Goal: Task Accomplishment & Management: Manage account settings

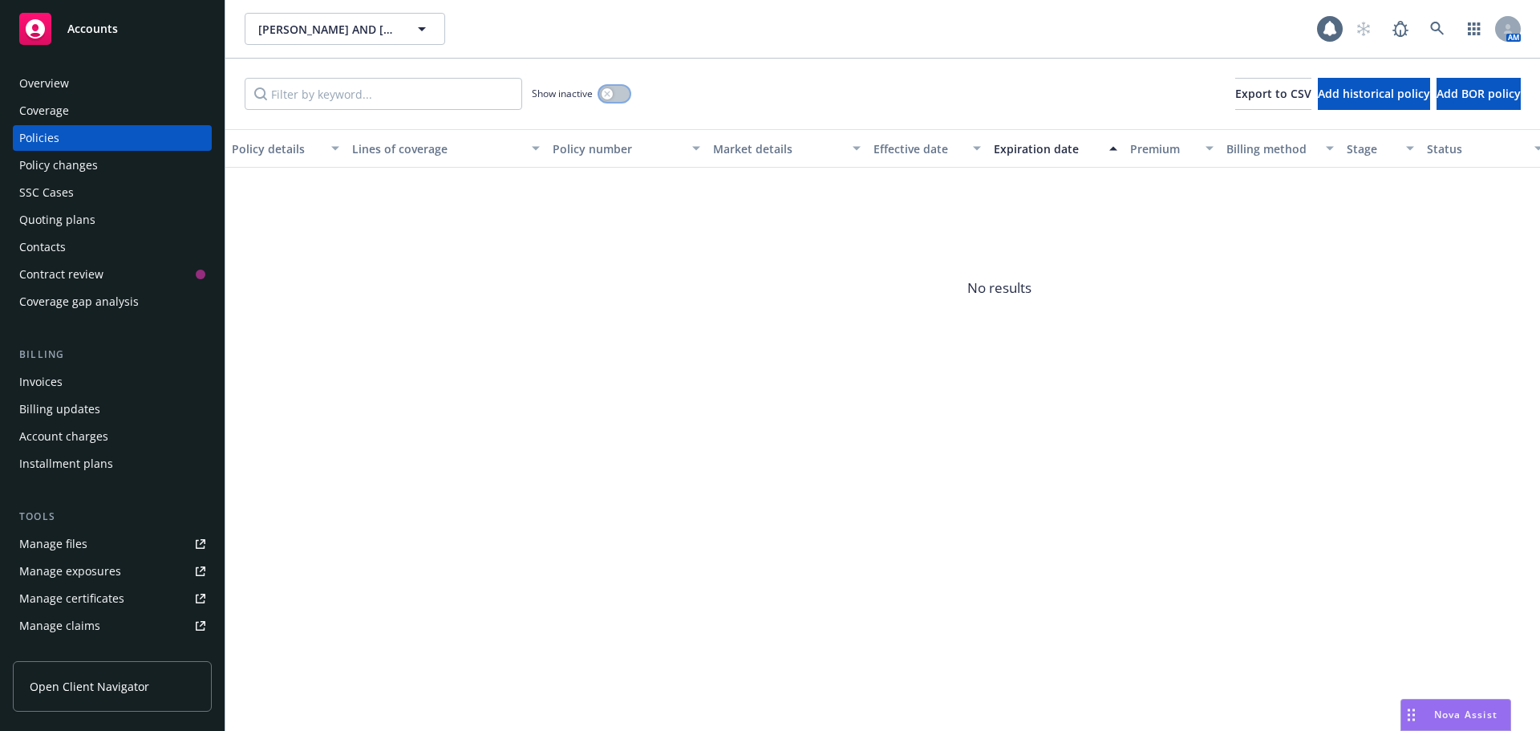
click at [618, 95] on button "button" at bounding box center [614, 94] width 30 height 16
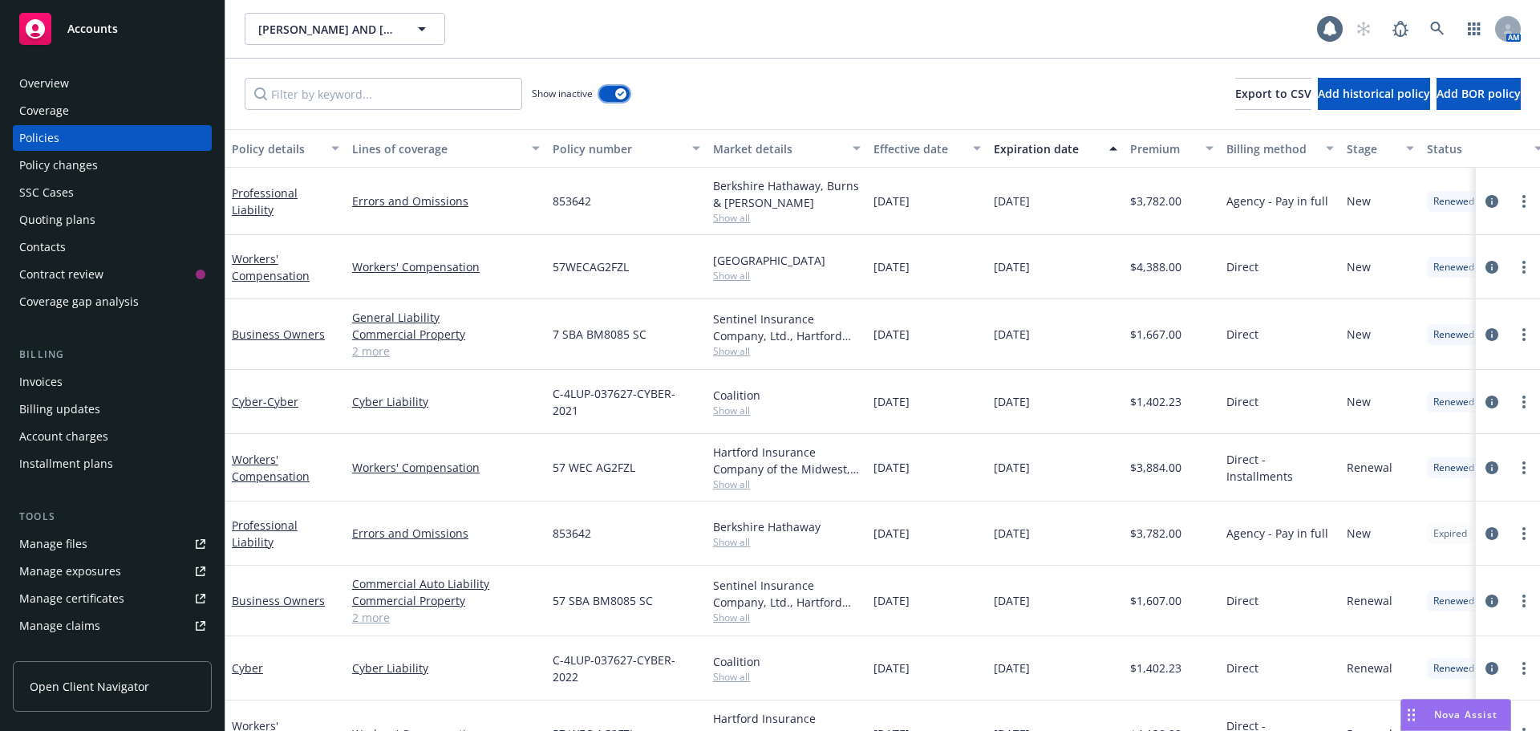
click at [613, 95] on button "button" at bounding box center [614, 94] width 30 height 16
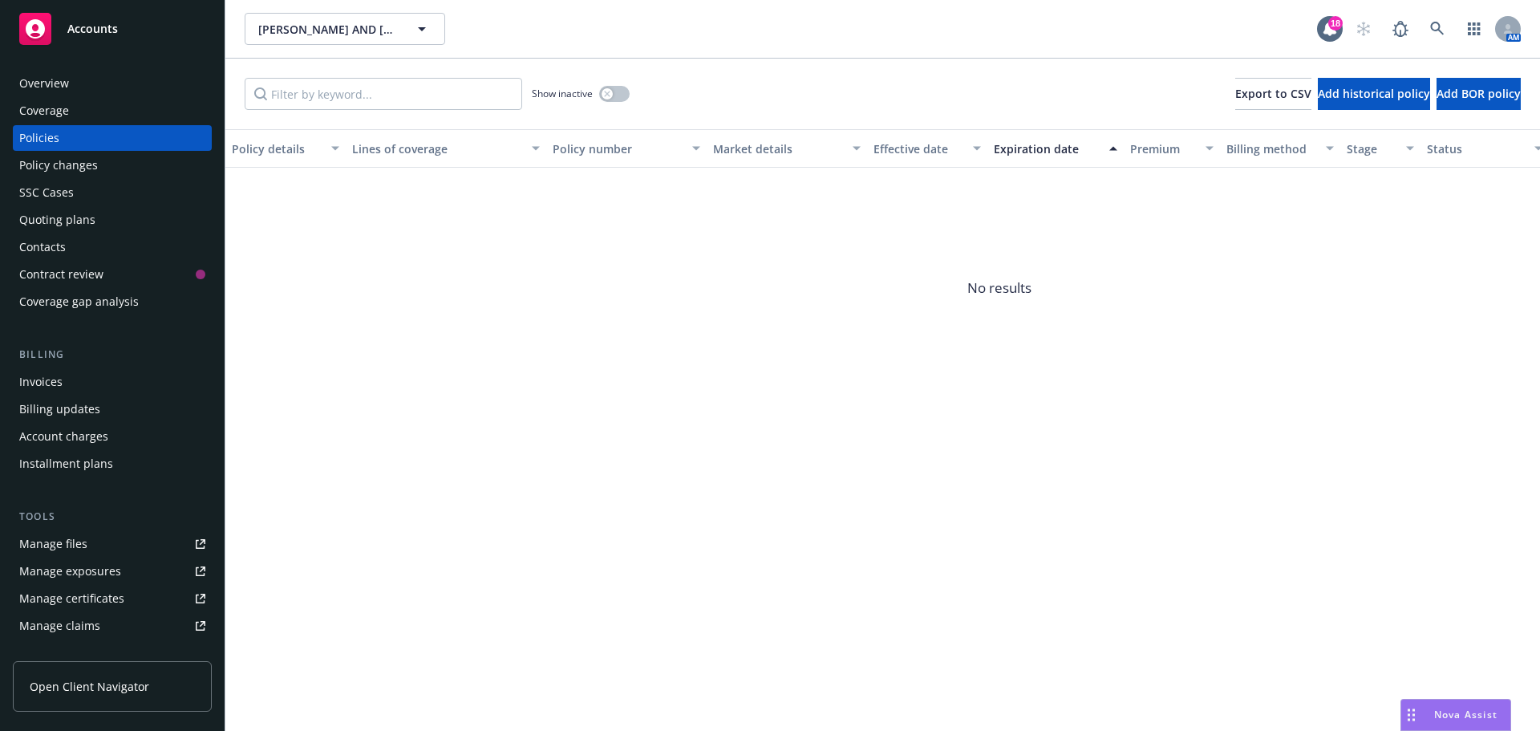
click at [614, 103] on div "Show inactive" at bounding box center [581, 94] width 98 height 32
click at [614, 102] on div "Show inactive" at bounding box center [581, 94] width 98 height 32
click at [614, 97] on button "button" at bounding box center [614, 94] width 30 height 16
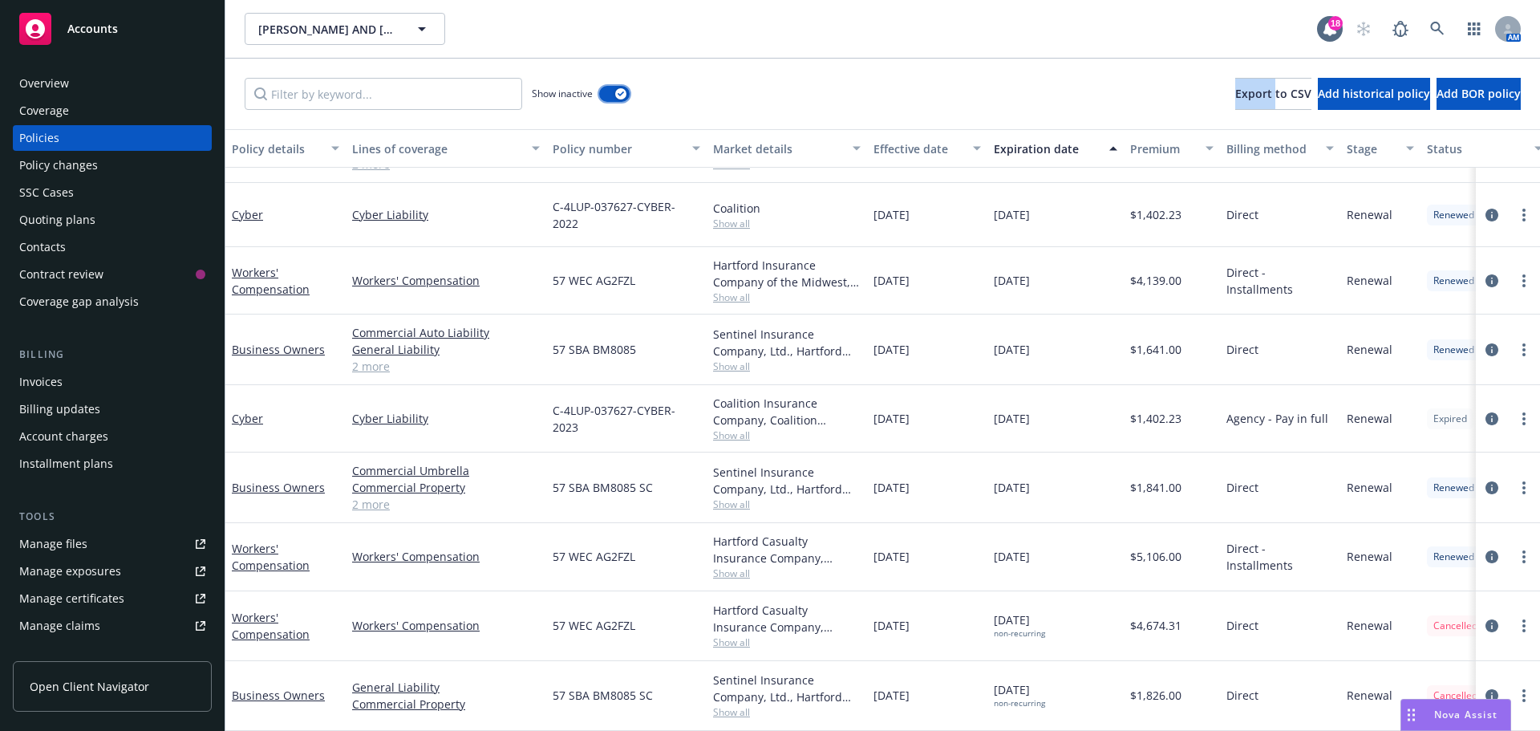
scroll to position [291, 0]
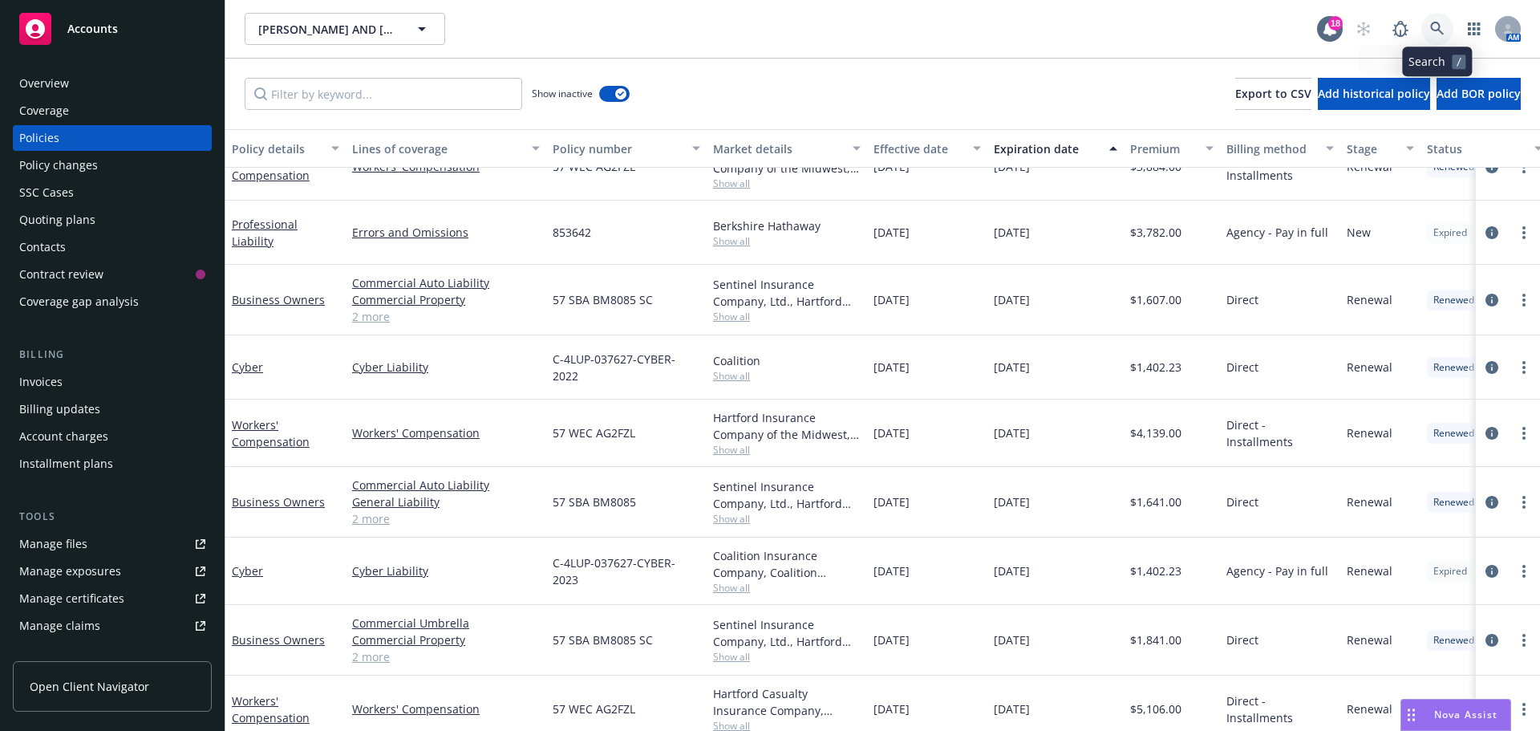
click at [1439, 23] on icon at bounding box center [1437, 29] width 14 height 14
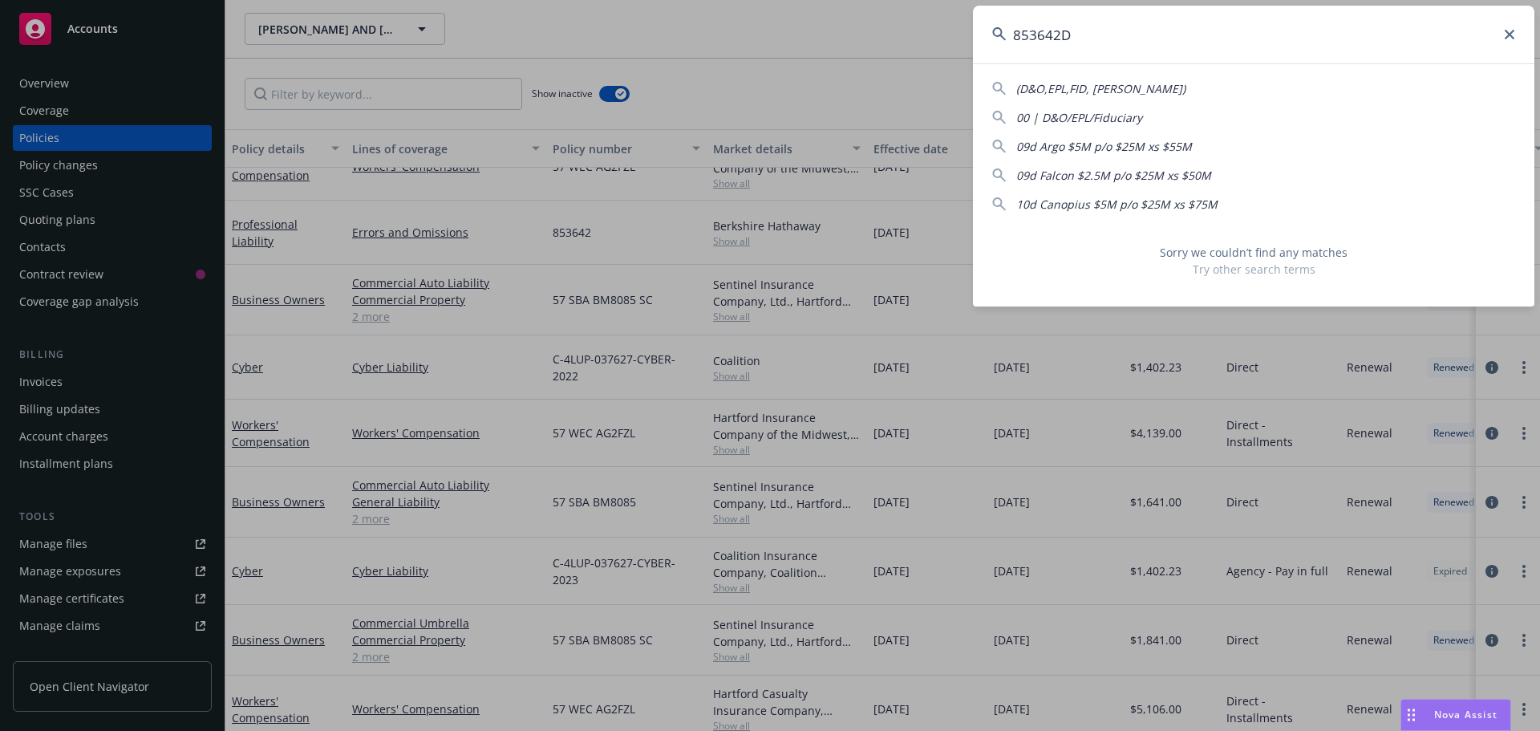
type input "853642D"
click at [1114, 35] on input "853642D" at bounding box center [1253, 35] width 561 height 58
click at [1114, 36] on input "853642D" at bounding box center [1253, 35] width 561 height 58
click at [1116, 41] on input "853642D" at bounding box center [1253, 35] width 561 height 58
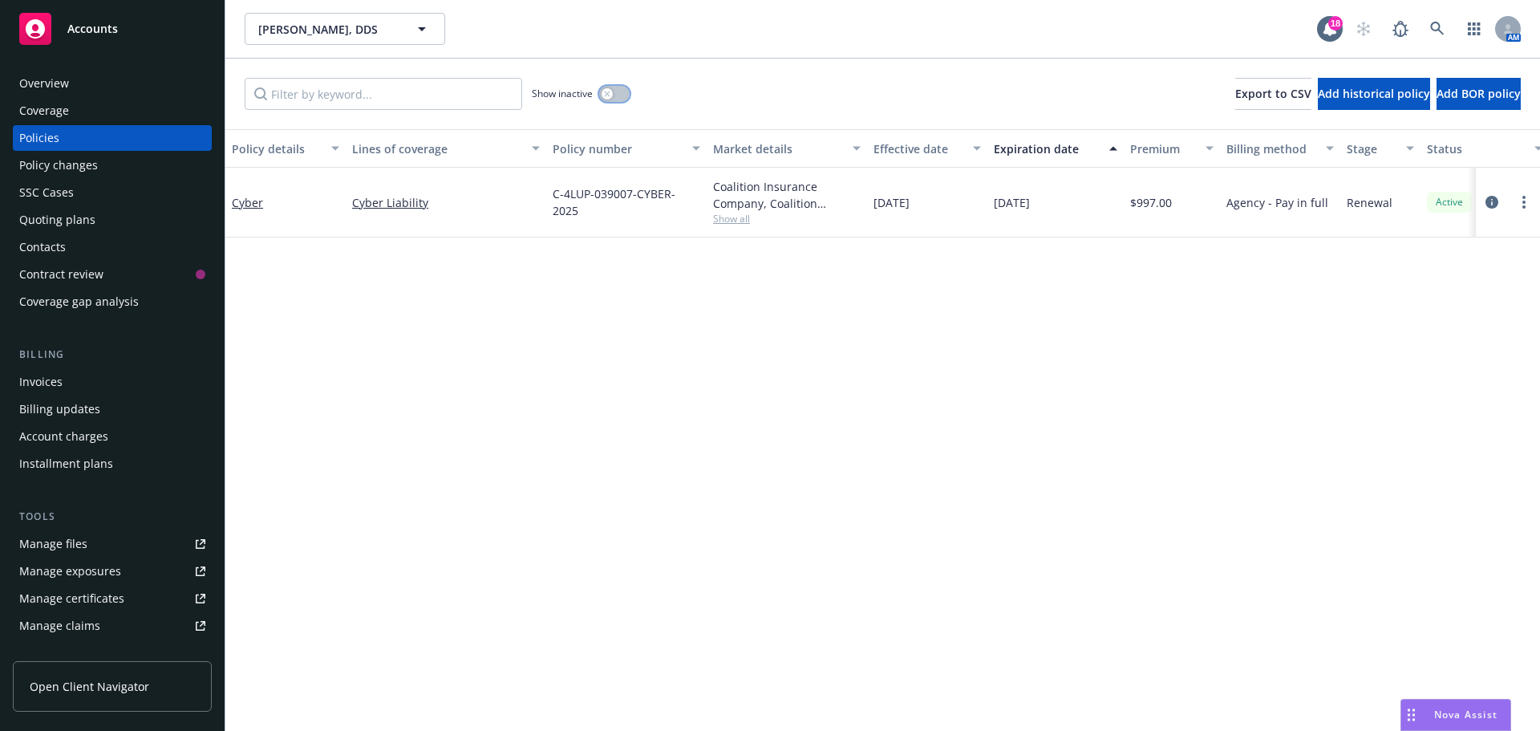
click at [618, 99] on button "button" at bounding box center [614, 94] width 30 height 16
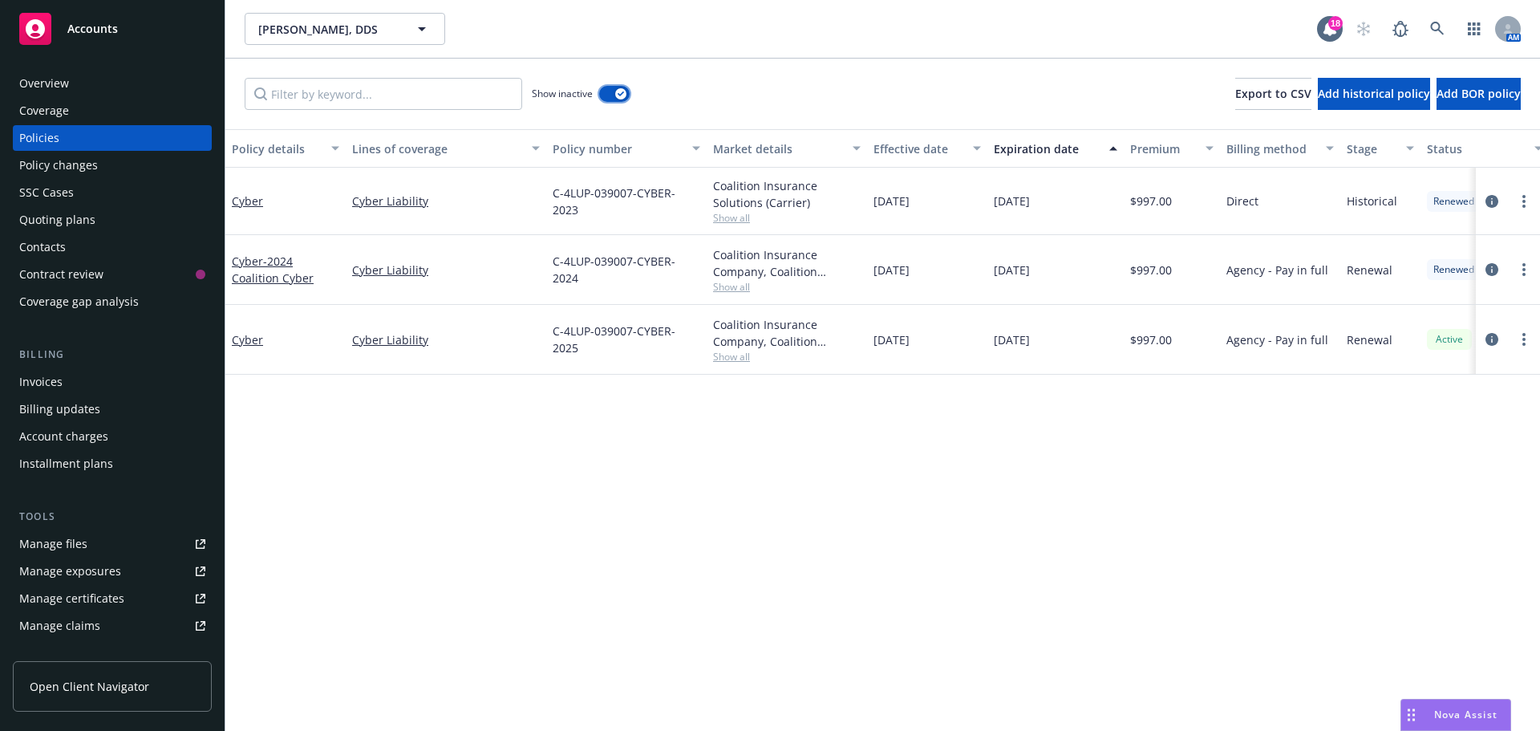
click at [610, 94] on button "button" at bounding box center [614, 94] width 30 height 16
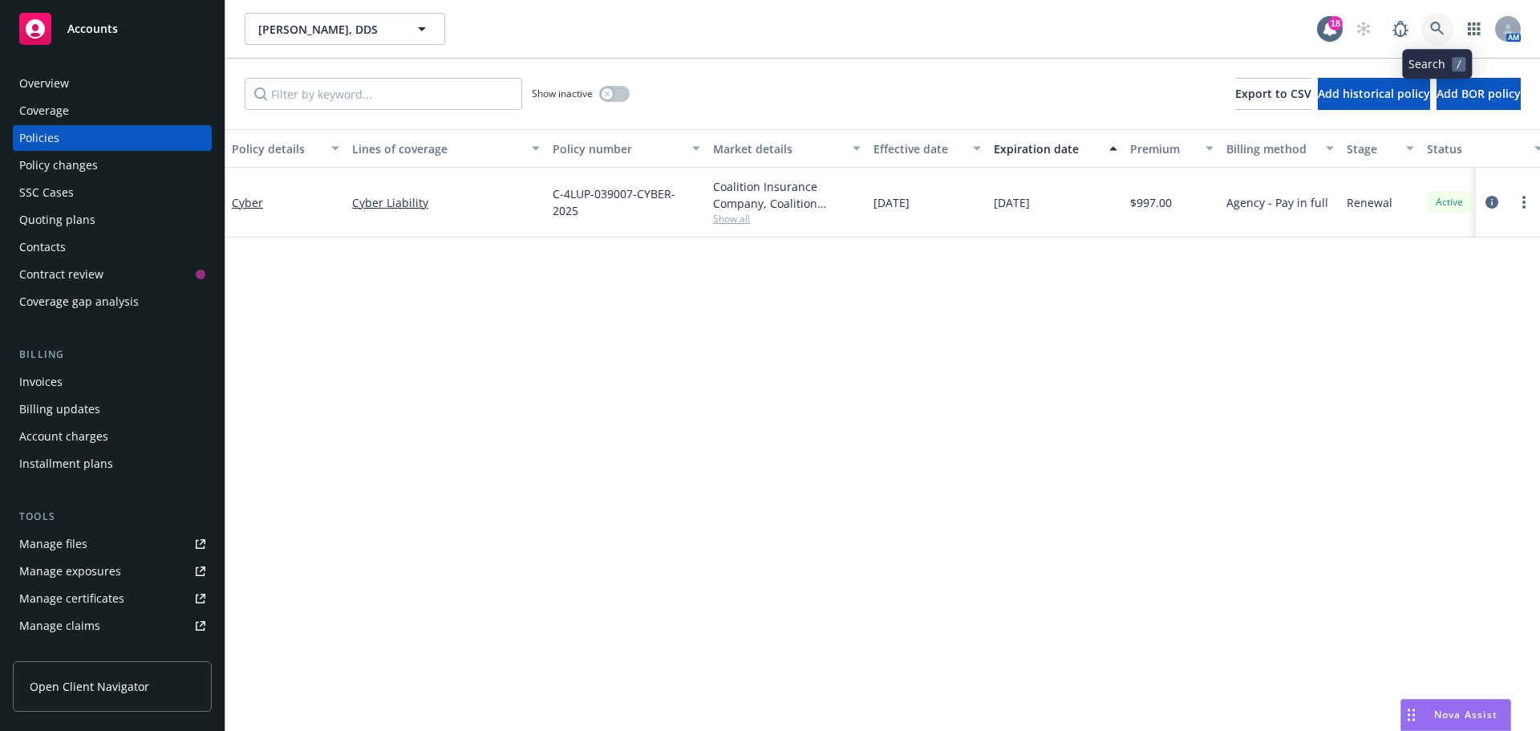
click at [1439, 28] on icon at bounding box center [1437, 29] width 14 height 14
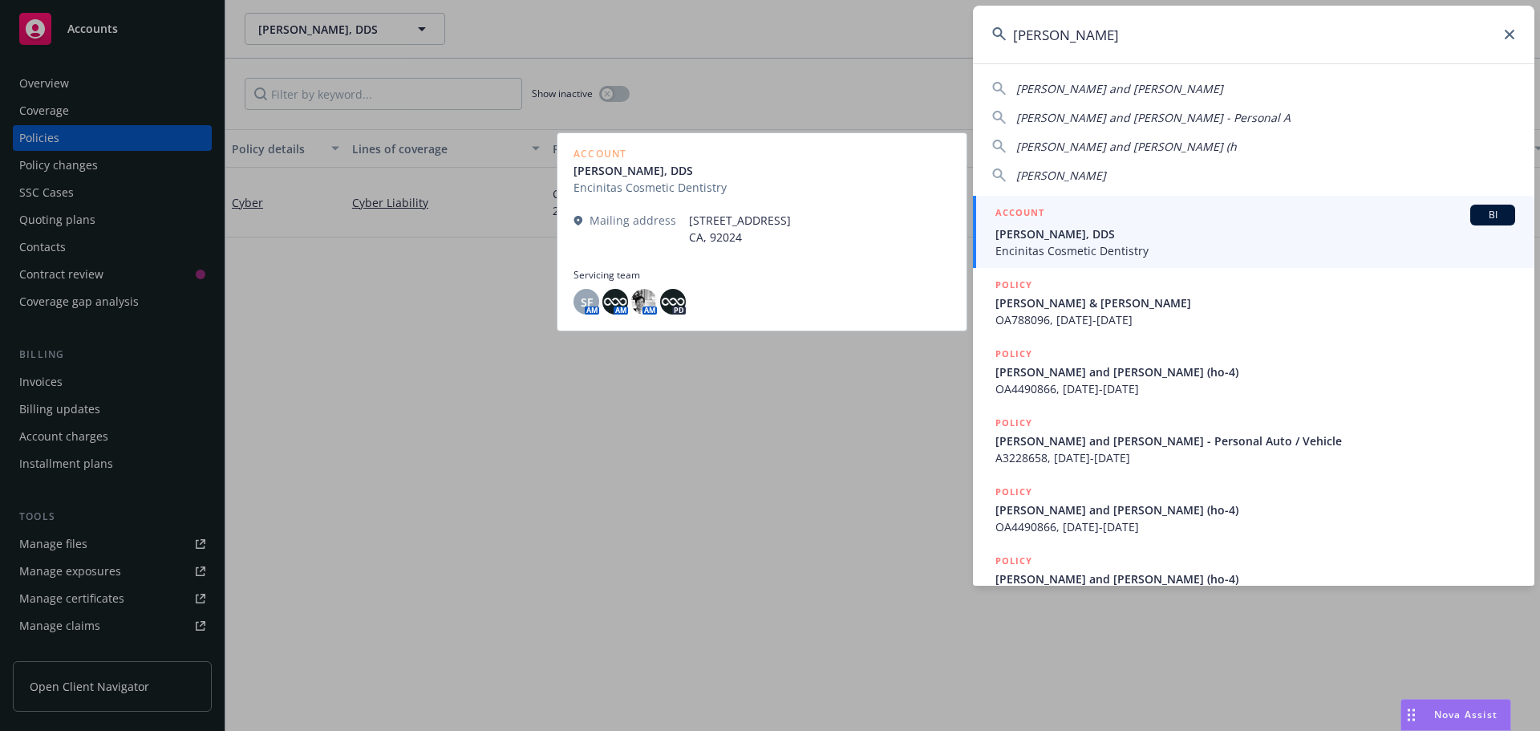
type input "catherine j"
click at [1046, 241] on span "Megan Dietz, DDS" at bounding box center [1255, 233] width 520 height 17
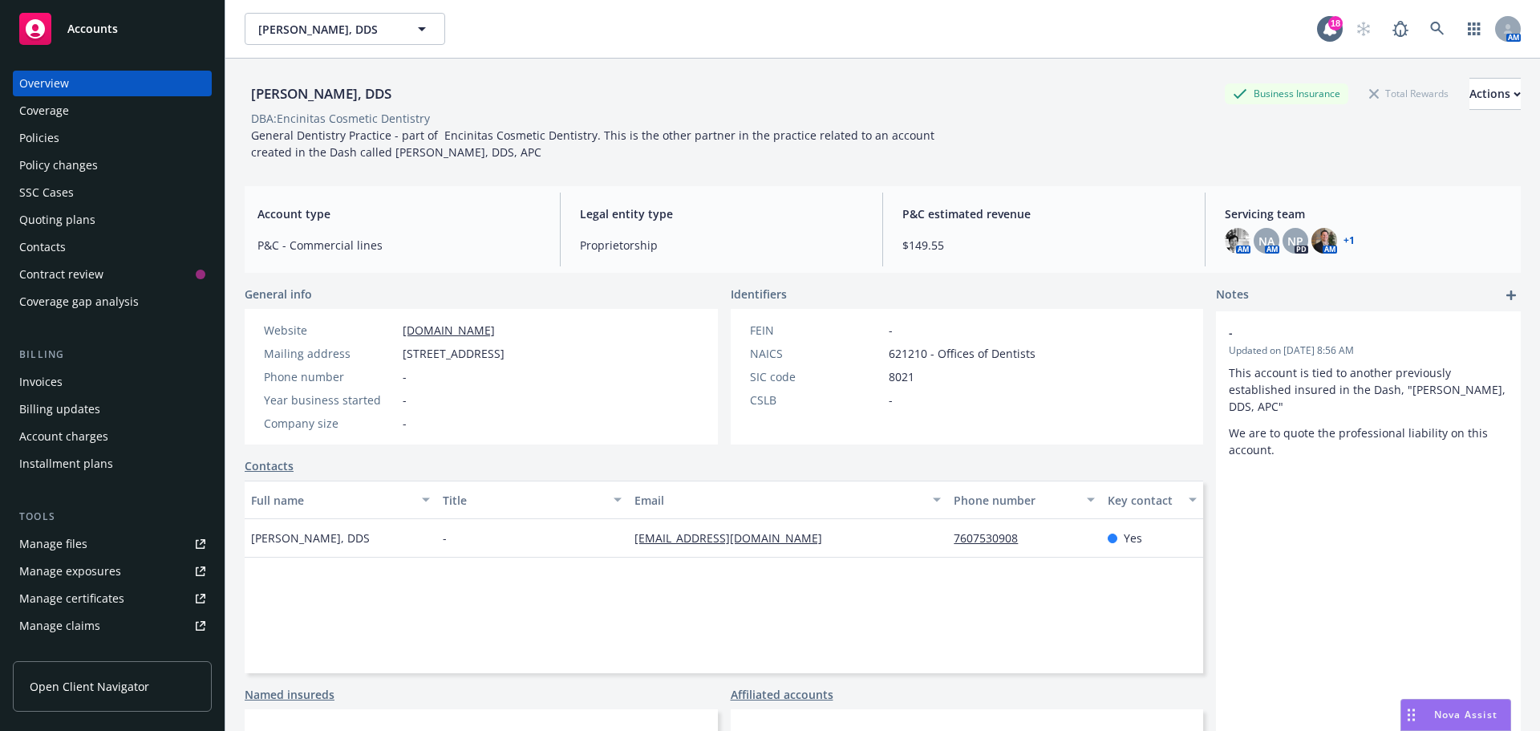
click at [86, 129] on div "Policies" at bounding box center [112, 138] width 186 height 26
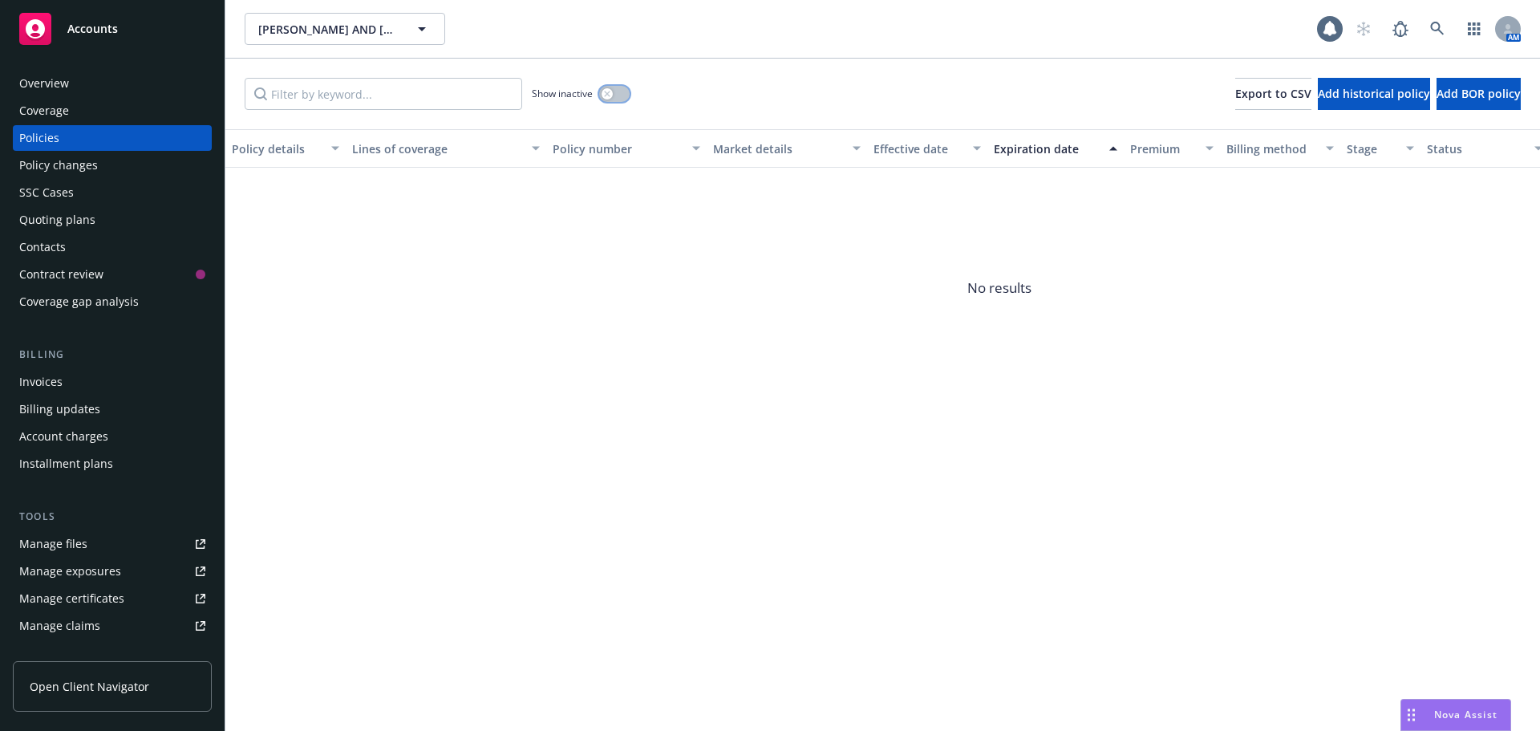
click at [622, 92] on button "button" at bounding box center [614, 94] width 30 height 16
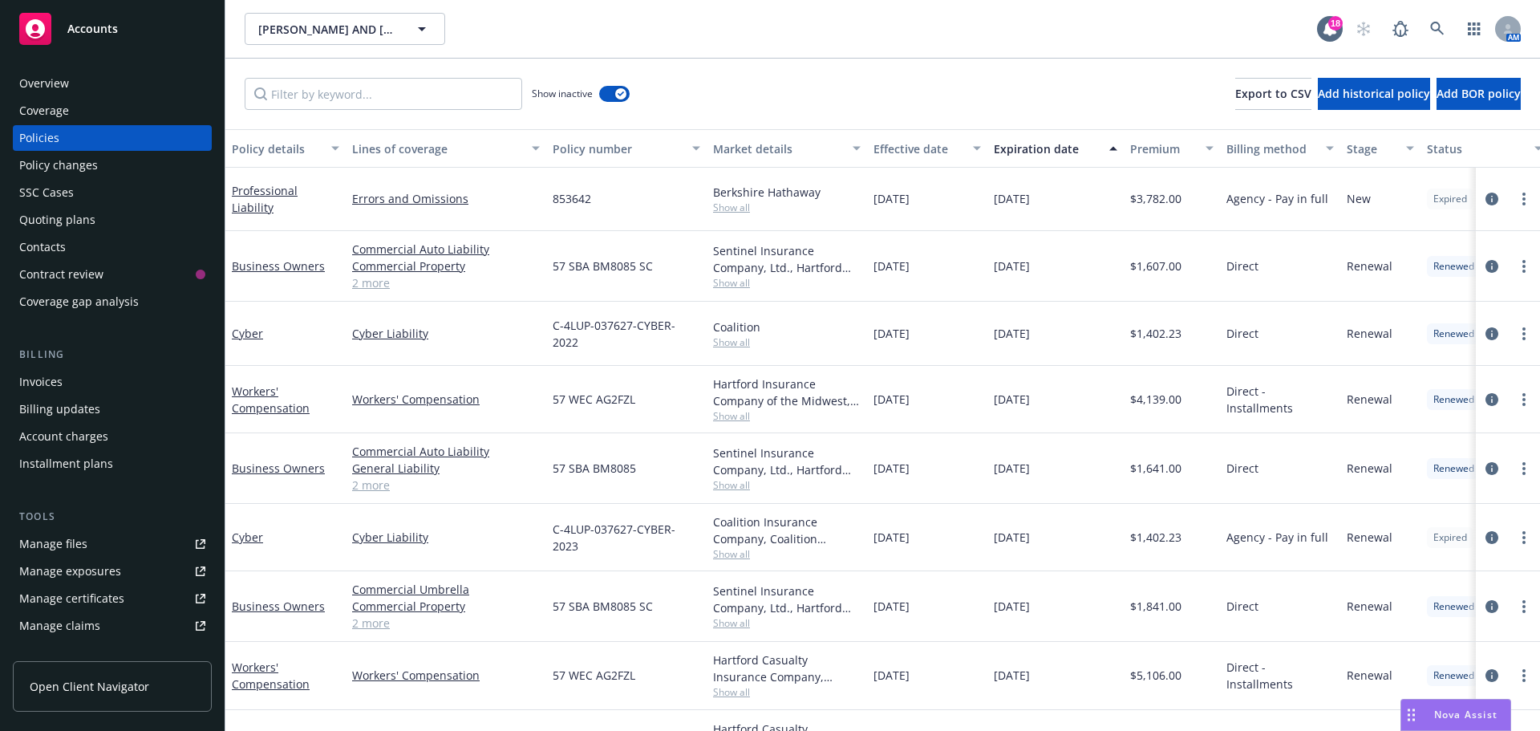
scroll to position [184, 0]
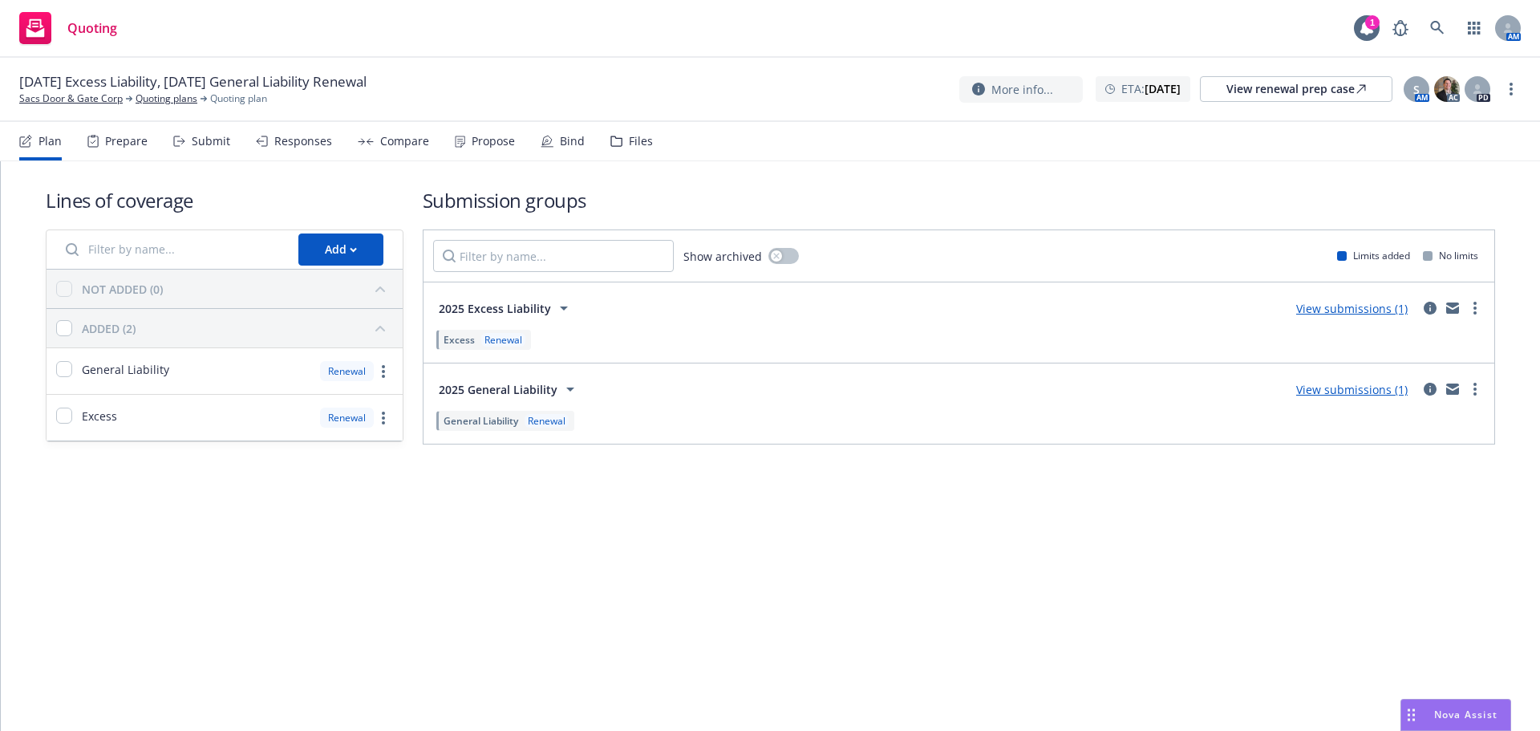
click at [68, 106] on div "11/01/25 Excess Liability, 11/07/25 General Liability Renewal Sacs Door & Gate …" at bounding box center [770, 90] width 1540 height 64
click at [68, 103] on link "Sacs Door & Gate Corp" at bounding box center [70, 98] width 103 height 14
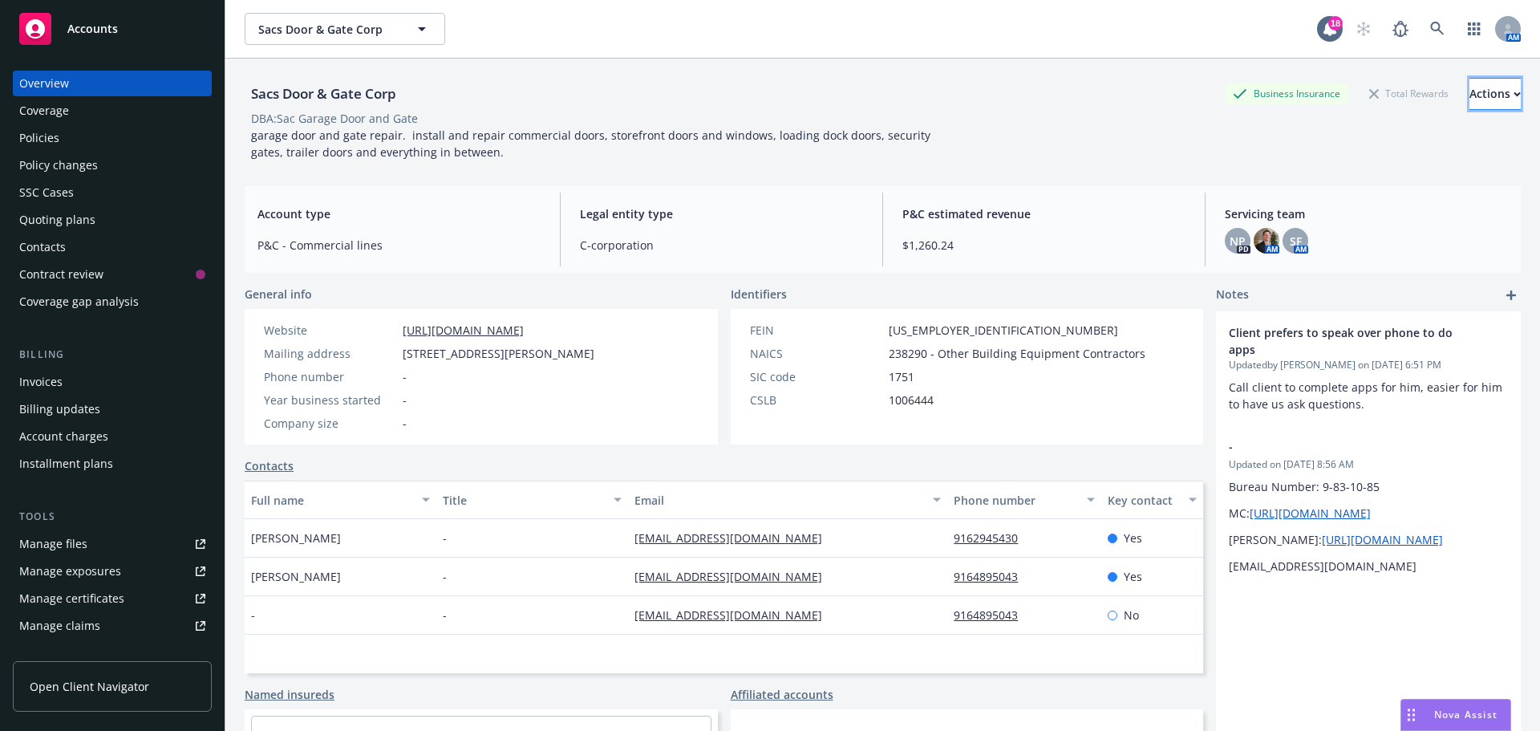
click at [1469, 79] on button "Actions" at bounding box center [1494, 94] width 51 height 32
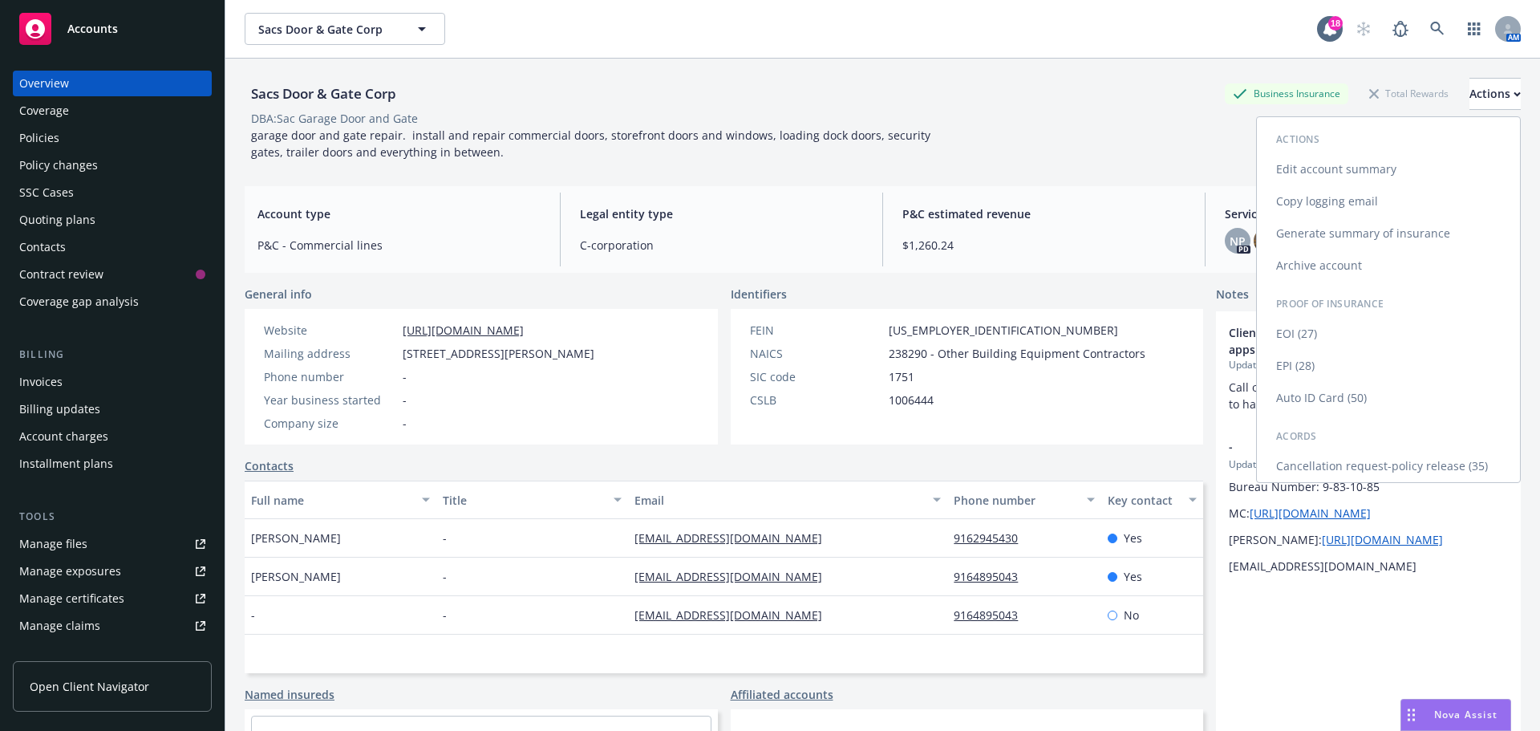
click at [1351, 456] on link "Cancellation request-policy release (35)" at bounding box center [1388, 466] width 263 height 32
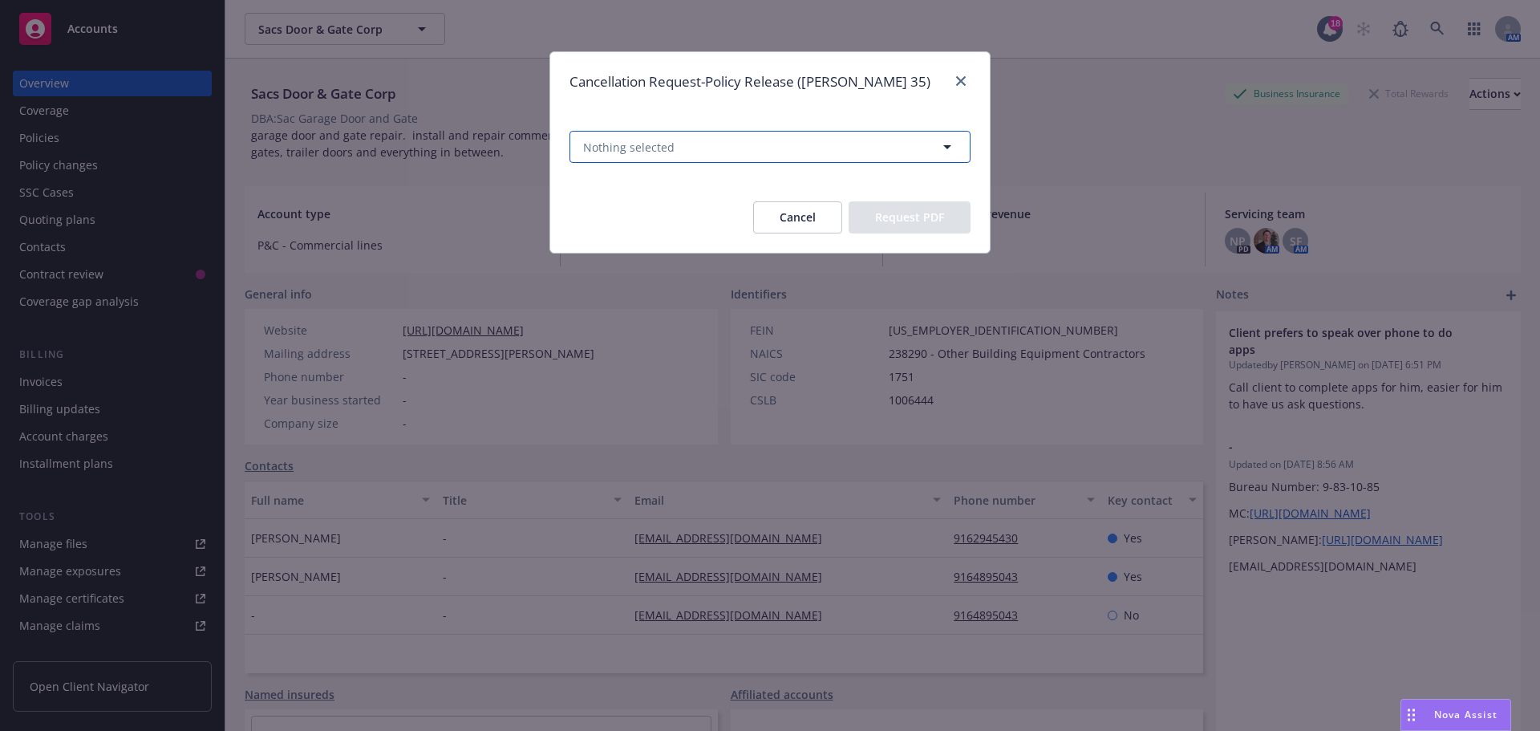
click at [883, 162] on button "Nothing selected" at bounding box center [770, 147] width 401 height 32
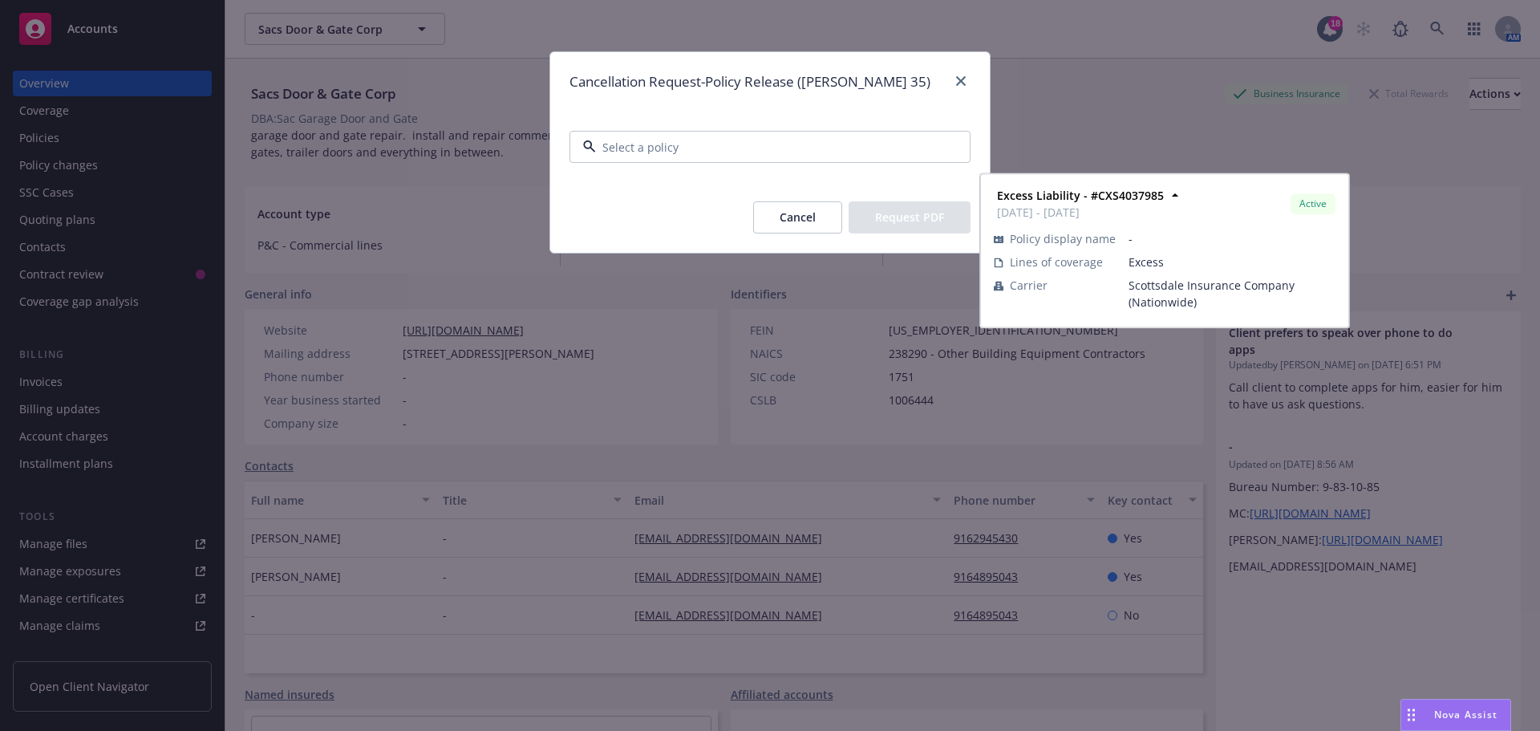
click at [809, 257] on div "Excess Liability - #CXS4037985 11/01/2024 - 11/01/2025 Active" at bounding box center [770, 253] width 379 height 40
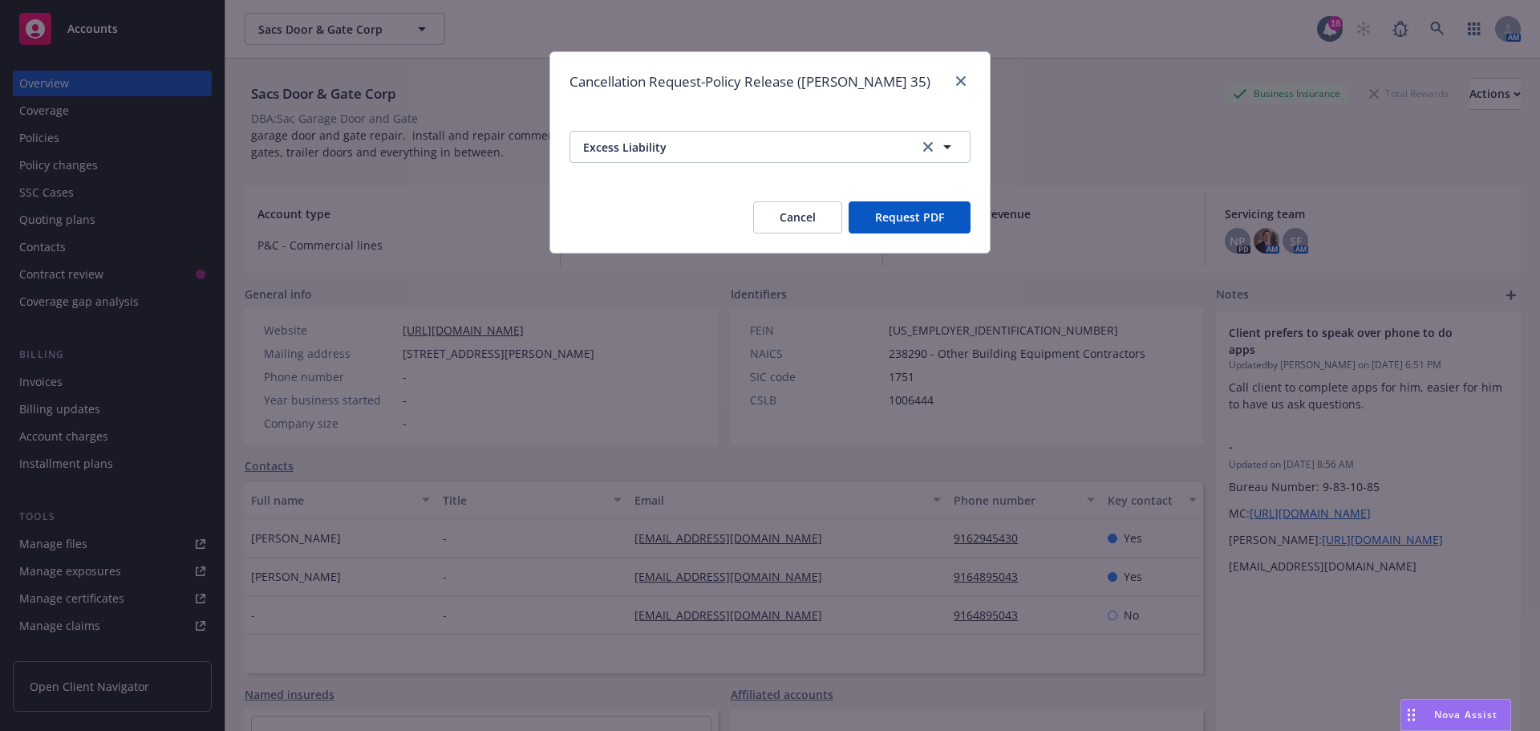
click at [922, 217] on button "Request PDF" at bounding box center [910, 217] width 122 height 32
click at [942, 145] on icon "button" at bounding box center [947, 146] width 19 height 19
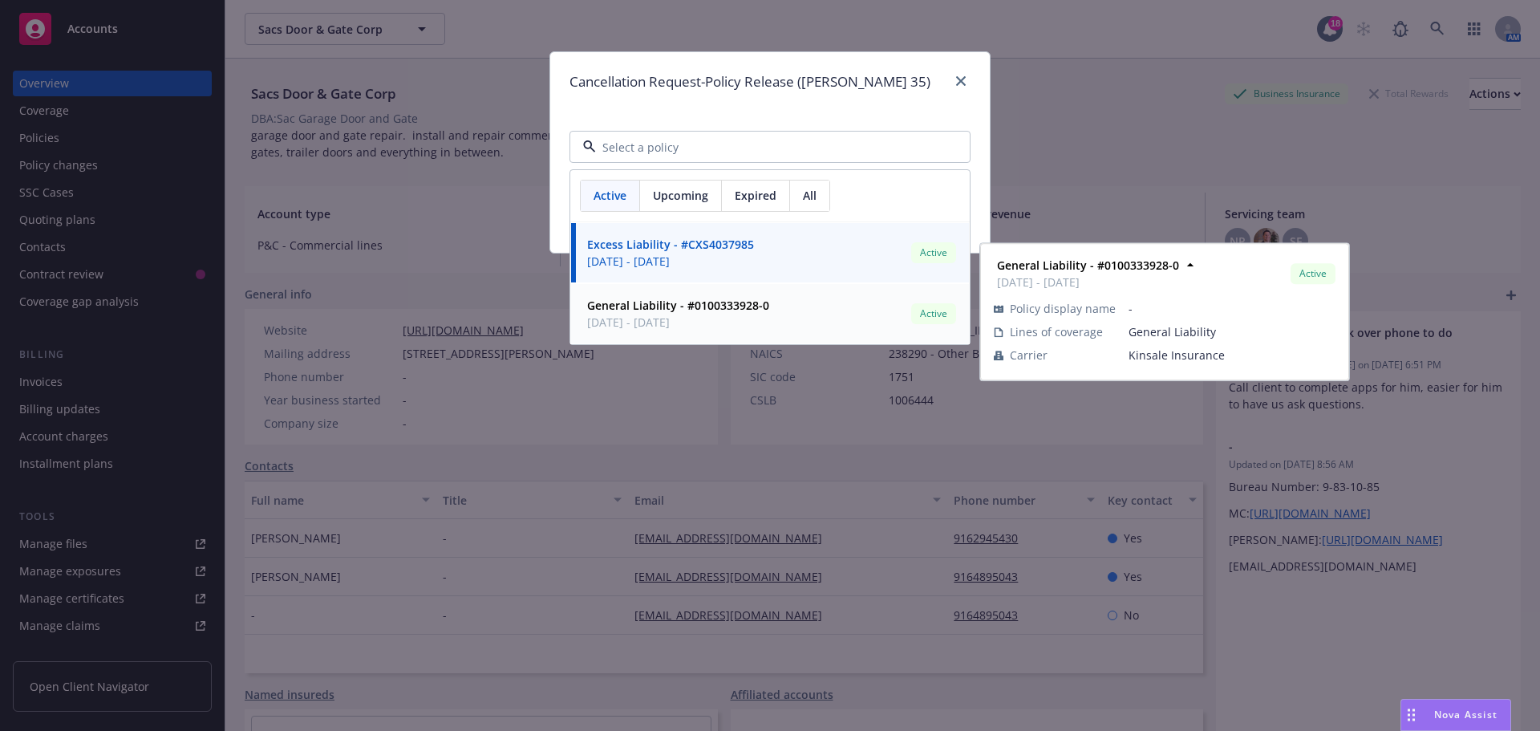
click at [699, 318] on span "11/07/2024 - 11/07/2025" at bounding box center [678, 322] width 182 height 17
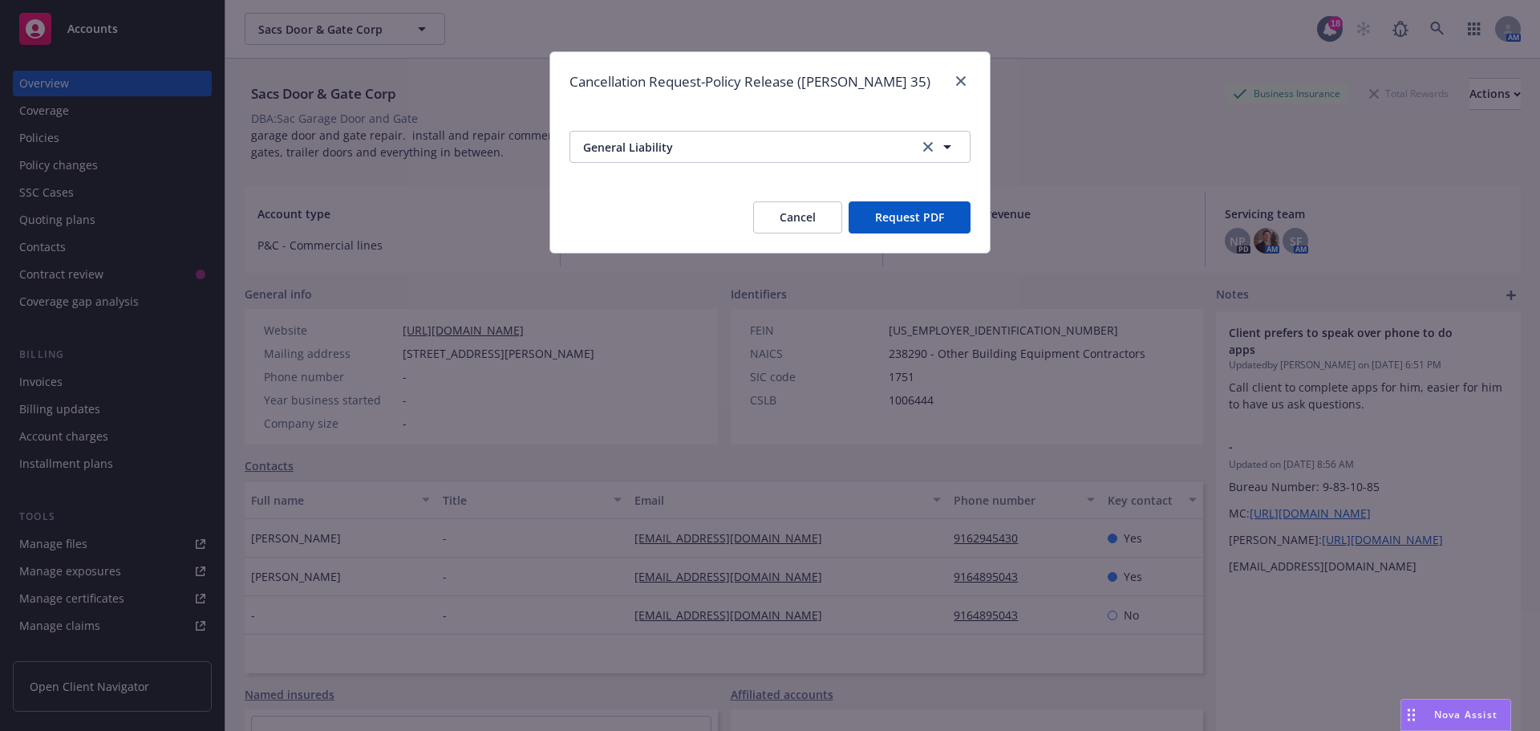
click at [924, 209] on button "Request PDF" at bounding box center [910, 217] width 122 height 32
click at [962, 76] on icon "close" at bounding box center [961, 81] width 10 height 10
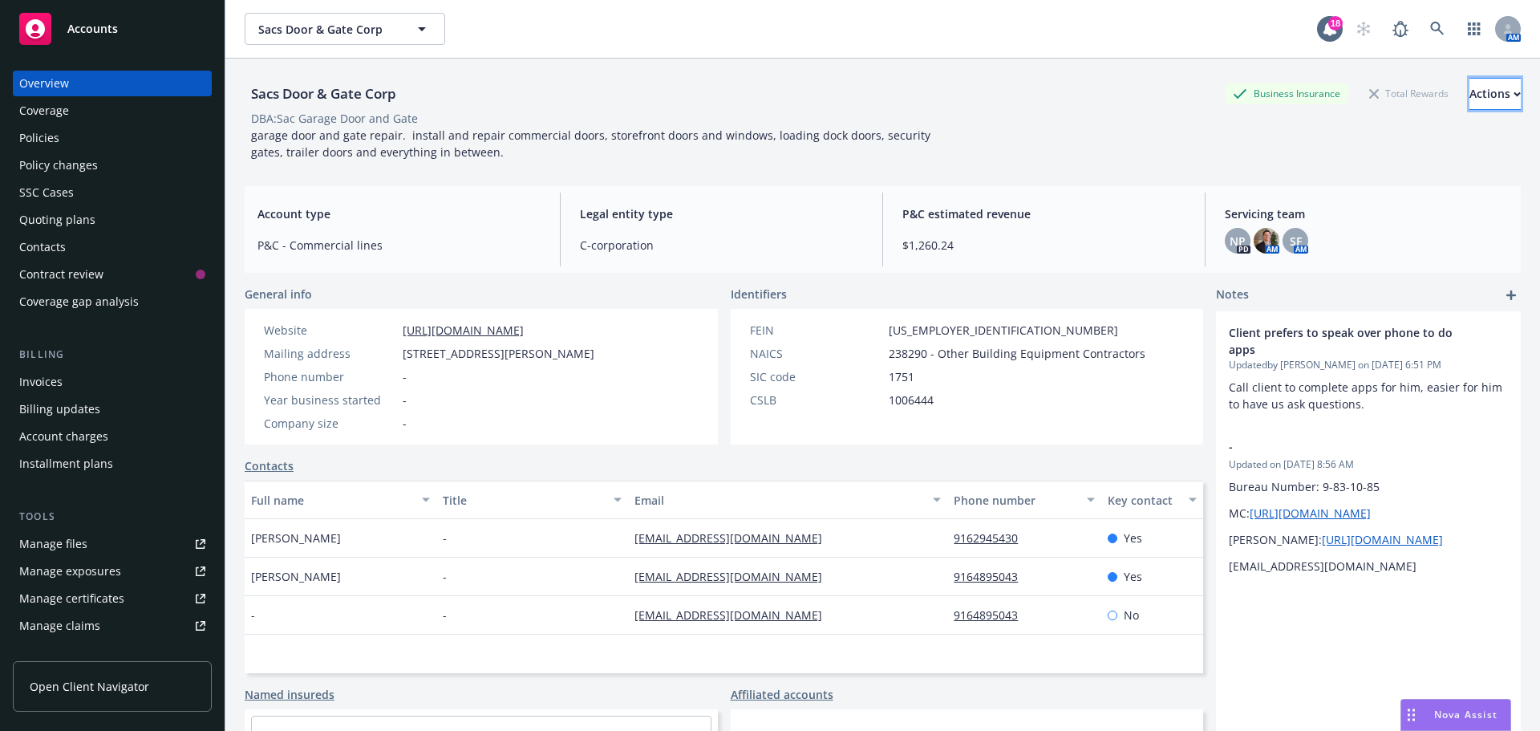
click at [1469, 99] on div "Actions" at bounding box center [1494, 94] width 51 height 30
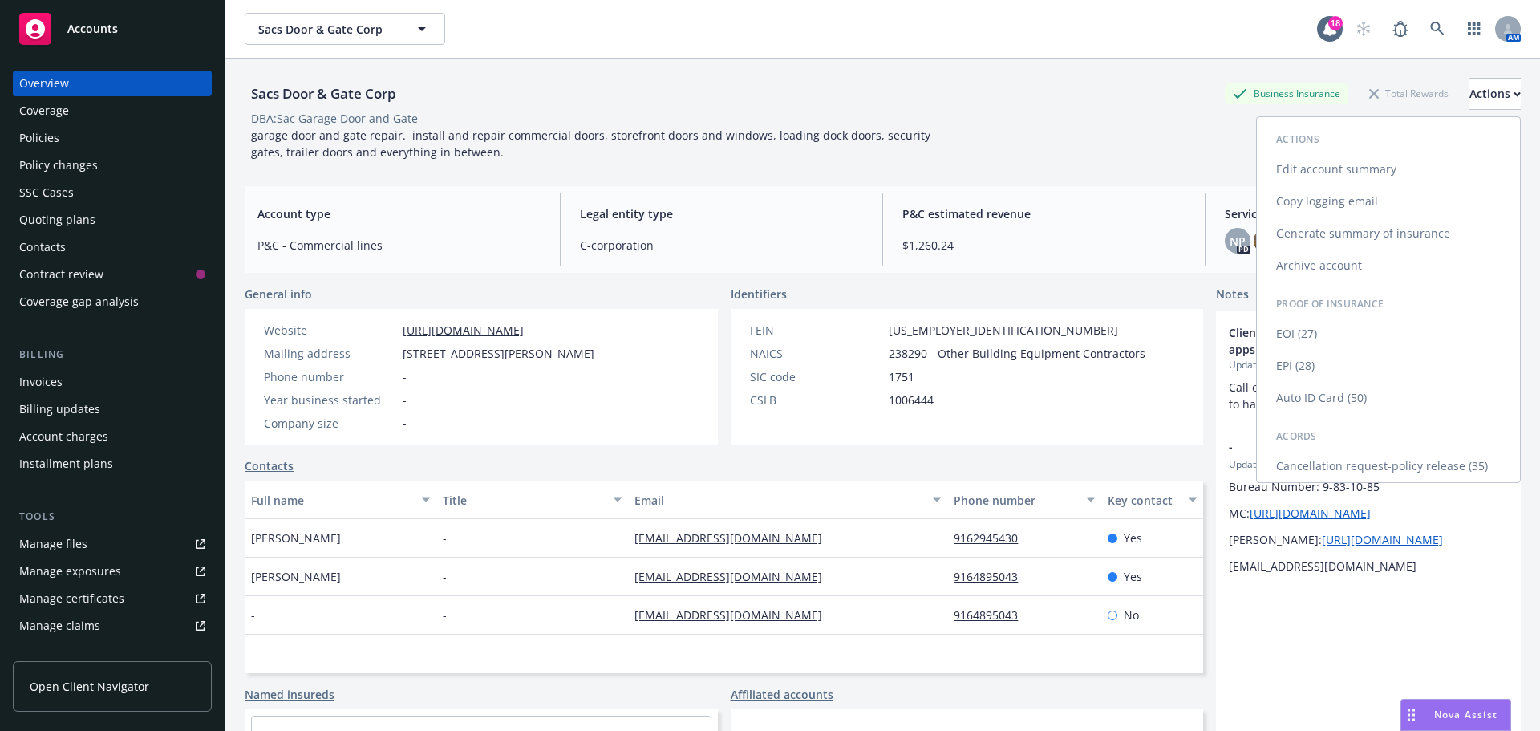
click at [1379, 194] on link "Copy logging email" at bounding box center [1388, 201] width 263 height 32
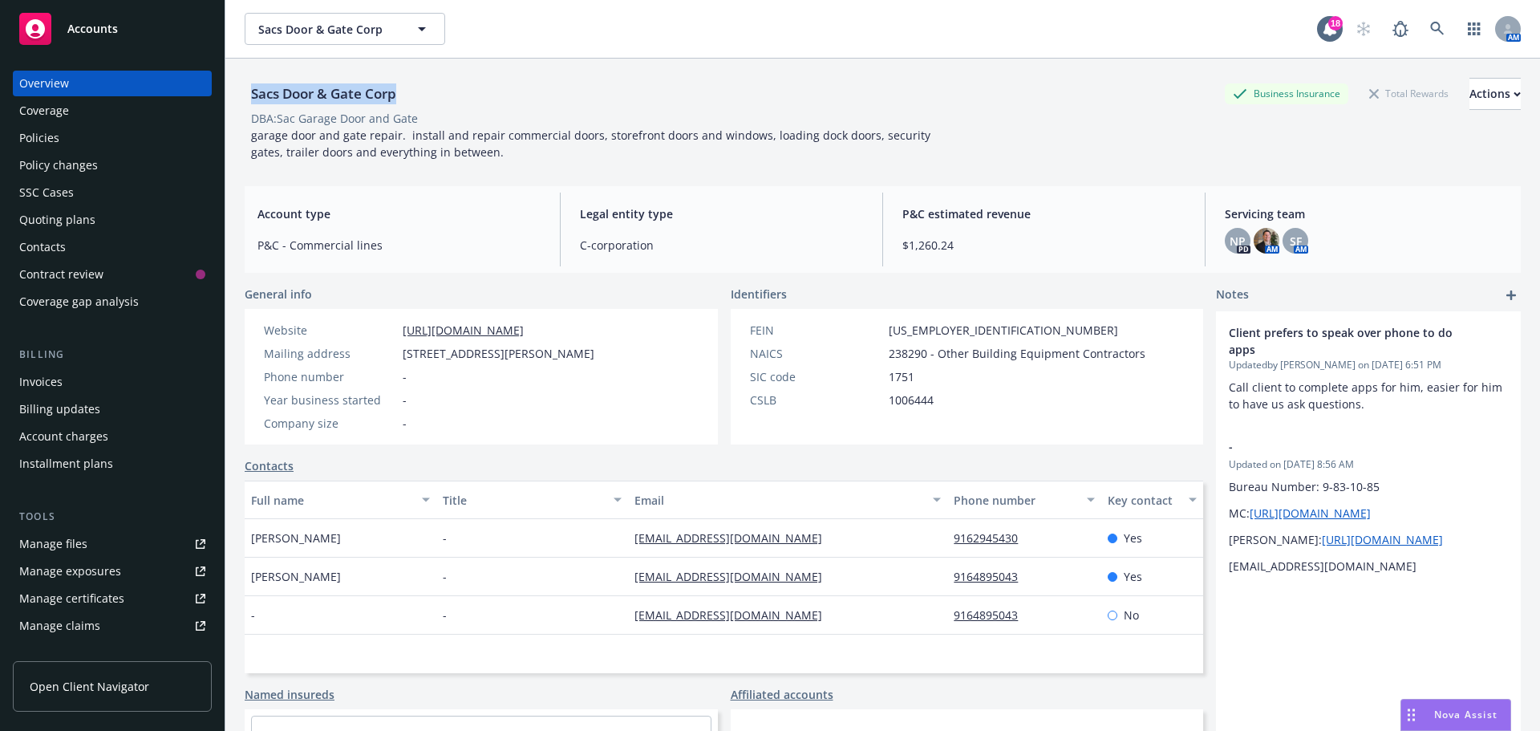
drag, startPoint x: 310, startPoint y: 104, endPoint x: 266, endPoint y: 87, distance: 48.0
click at [253, 102] on div "Sacs Door & Gate Corp Business Insurance Total Rewards Actions" at bounding box center [883, 94] width 1276 height 32
copy div "Sacs Door & Gate Corp"
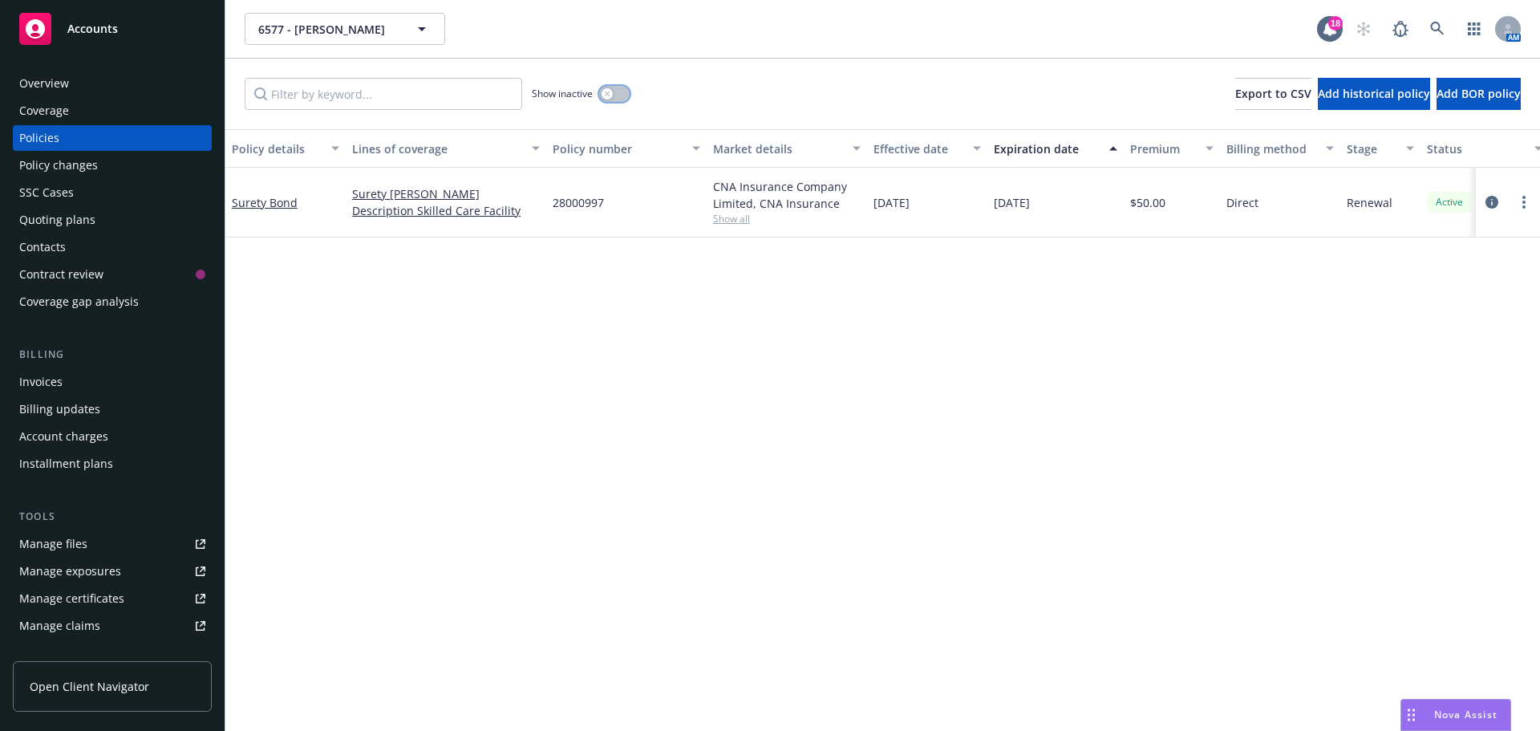
click at [619, 97] on button "button" at bounding box center [614, 94] width 30 height 16
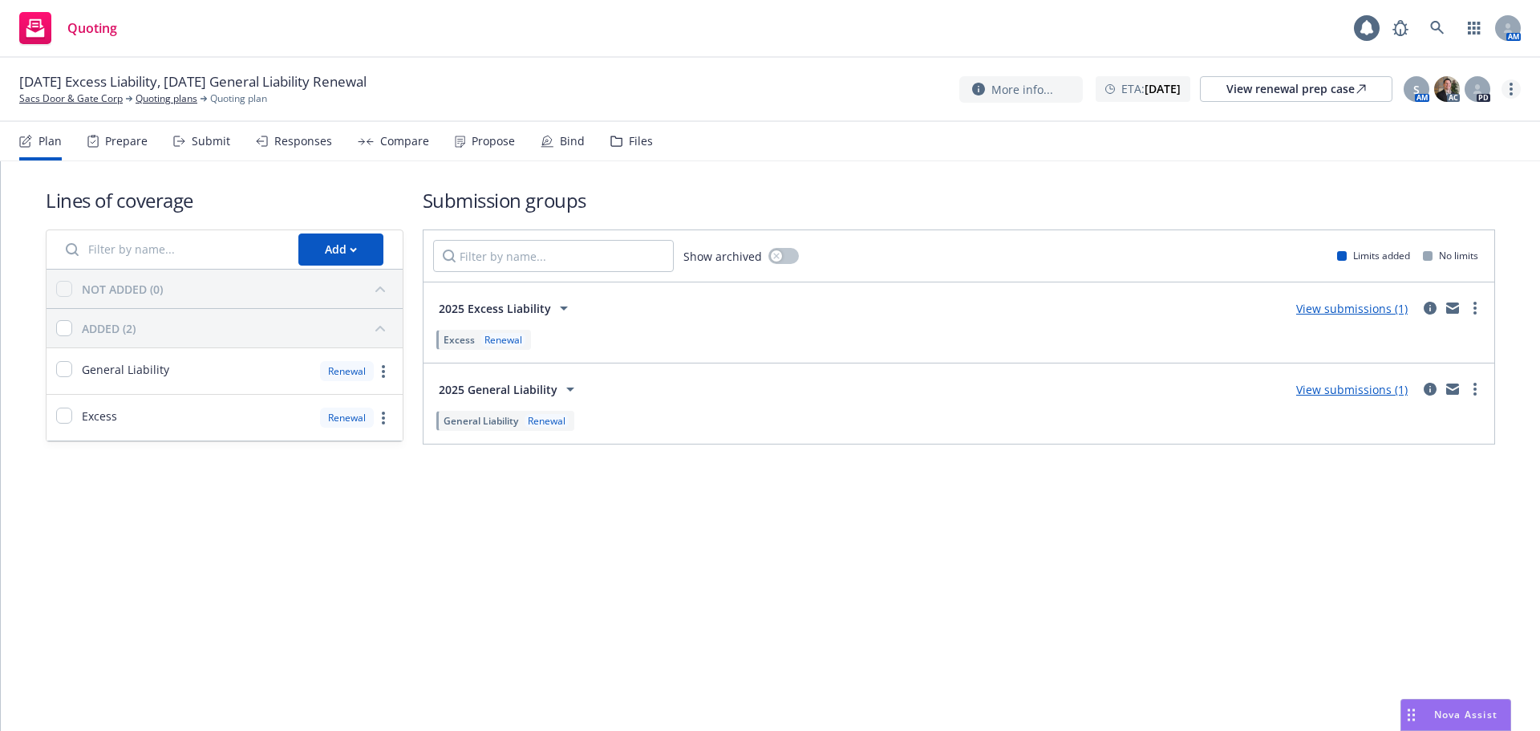
click at [1511, 92] on circle "more" at bounding box center [1511, 93] width 3 height 3
drag, startPoint x: 1448, startPoint y: 242, endPoint x: 1386, endPoint y: 243, distance: 61.8
click at [1448, 242] on link "Archive quoting plan" at bounding box center [1430, 250] width 179 height 32
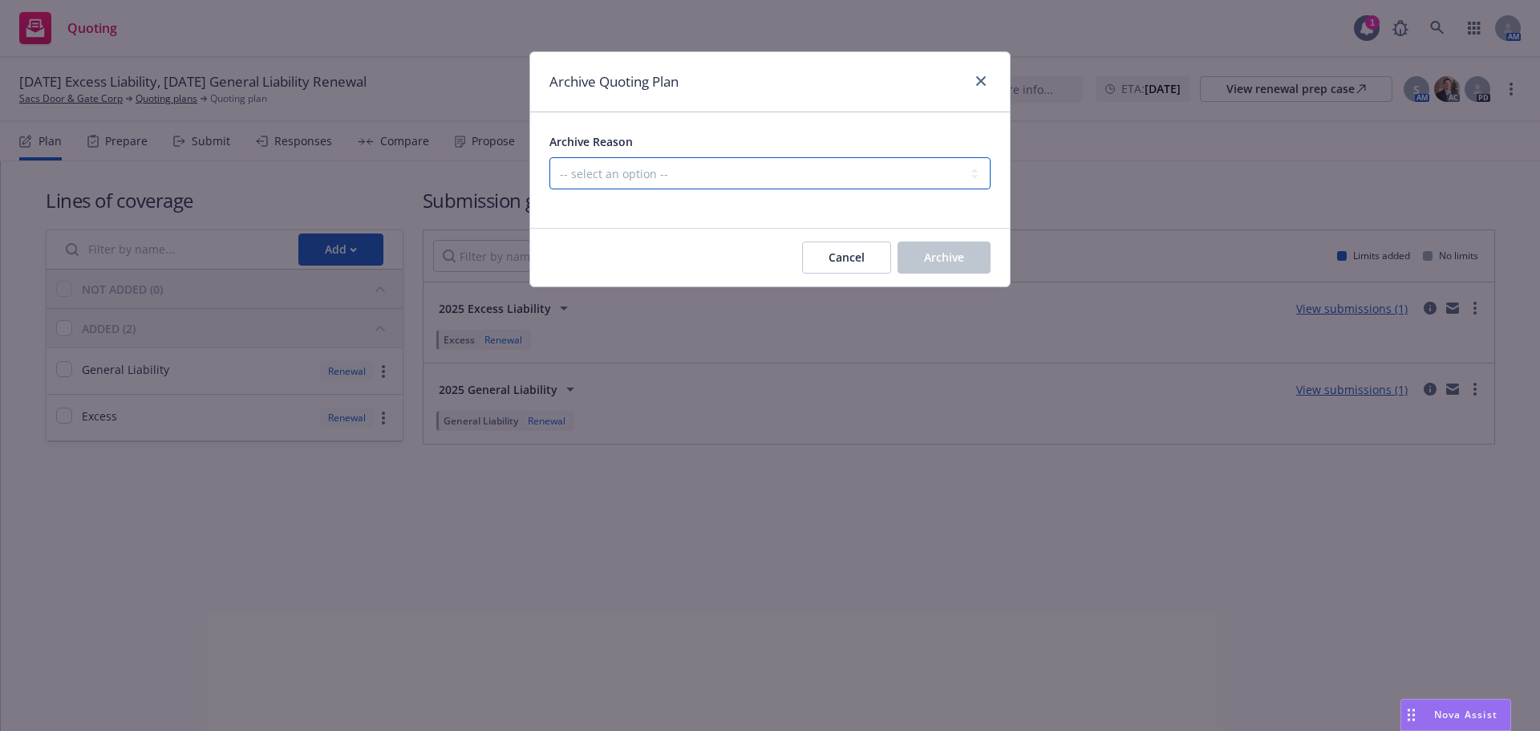
click at [894, 175] on select "-- select an option -- All policies in this renewal plan are auto-renewed Creat…" at bounding box center [769, 173] width 441 height 32
select select "ARCHIVED_RENEWAL_ACCOUNT_CHURNED"
click at [549, 157] on select "-- select an option -- All policies in this renewal plan are auto-renewed Creat…" at bounding box center [769, 173] width 441 height 32
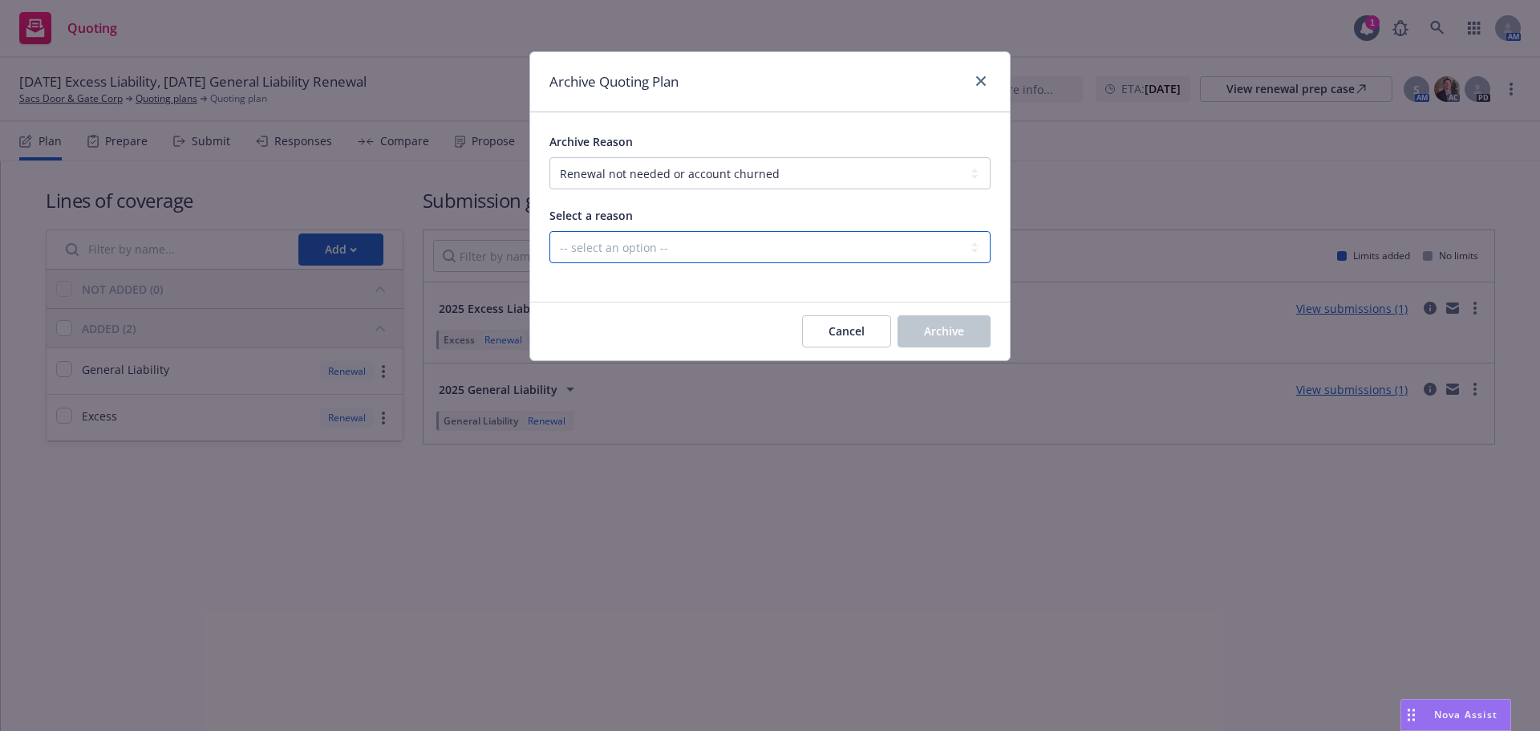
click at [801, 253] on select "-- select an option -- Blocked Client acquired, or no longer in business Client…" at bounding box center [769, 247] width 441 height 32
select select "ARCHIVED_RENEWAL_ACCOUNT_CHURNED_LOST_ON_BOR"
click at [549, 231] on select "-- select an option -- Blocked Client acquired, or no longer in business Client…" at bounding box center [769, 247] width 441 height 32
click at [928, 342] on button "Archive" at bounding box center [944, 331] width 93 height 32
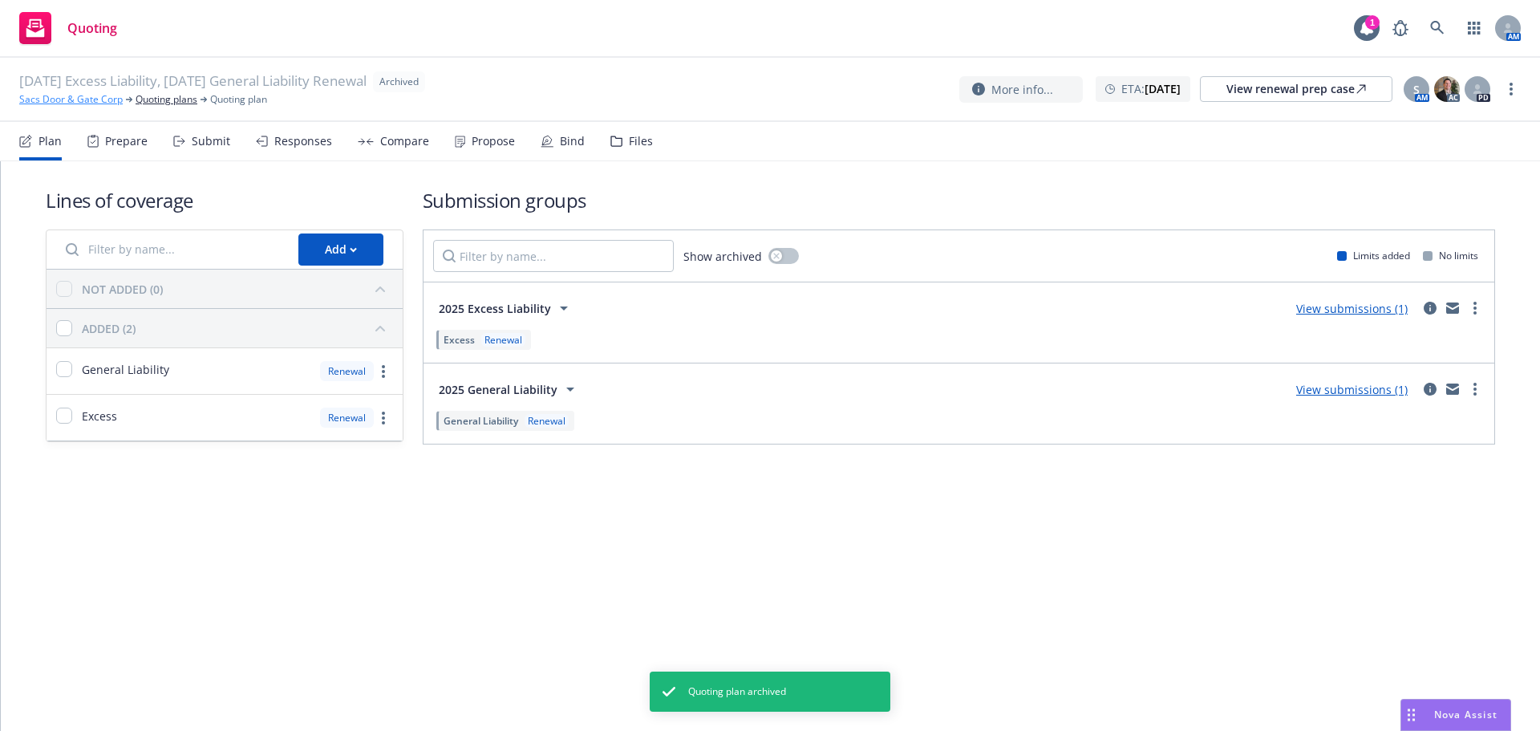
click at [98, 97] on link "Sacs Door & Gate Corp" at bounding box center [70, 99] width 103 height 14
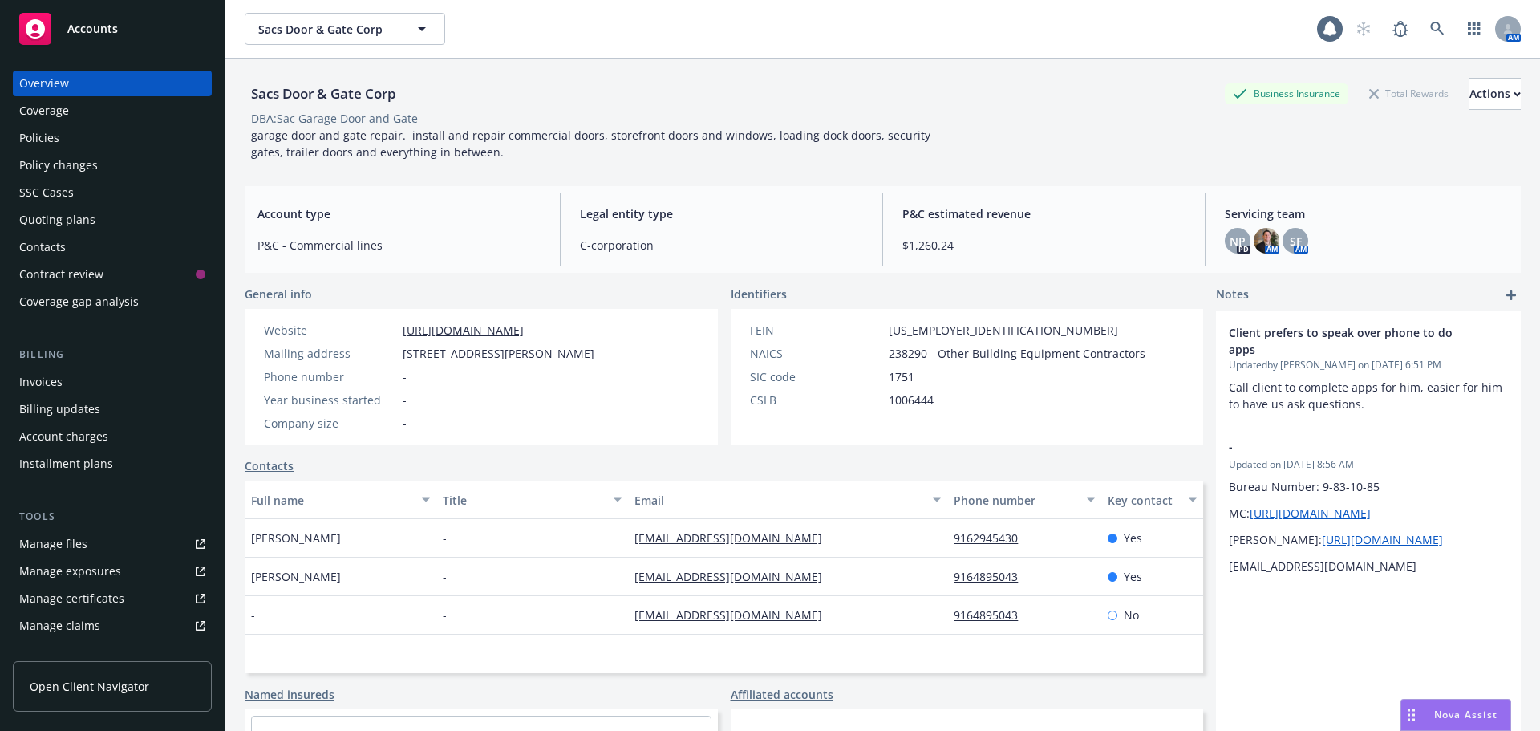
click at [120, 136] on div "Policies" at bounding box center [112, 138] width 186 height 26
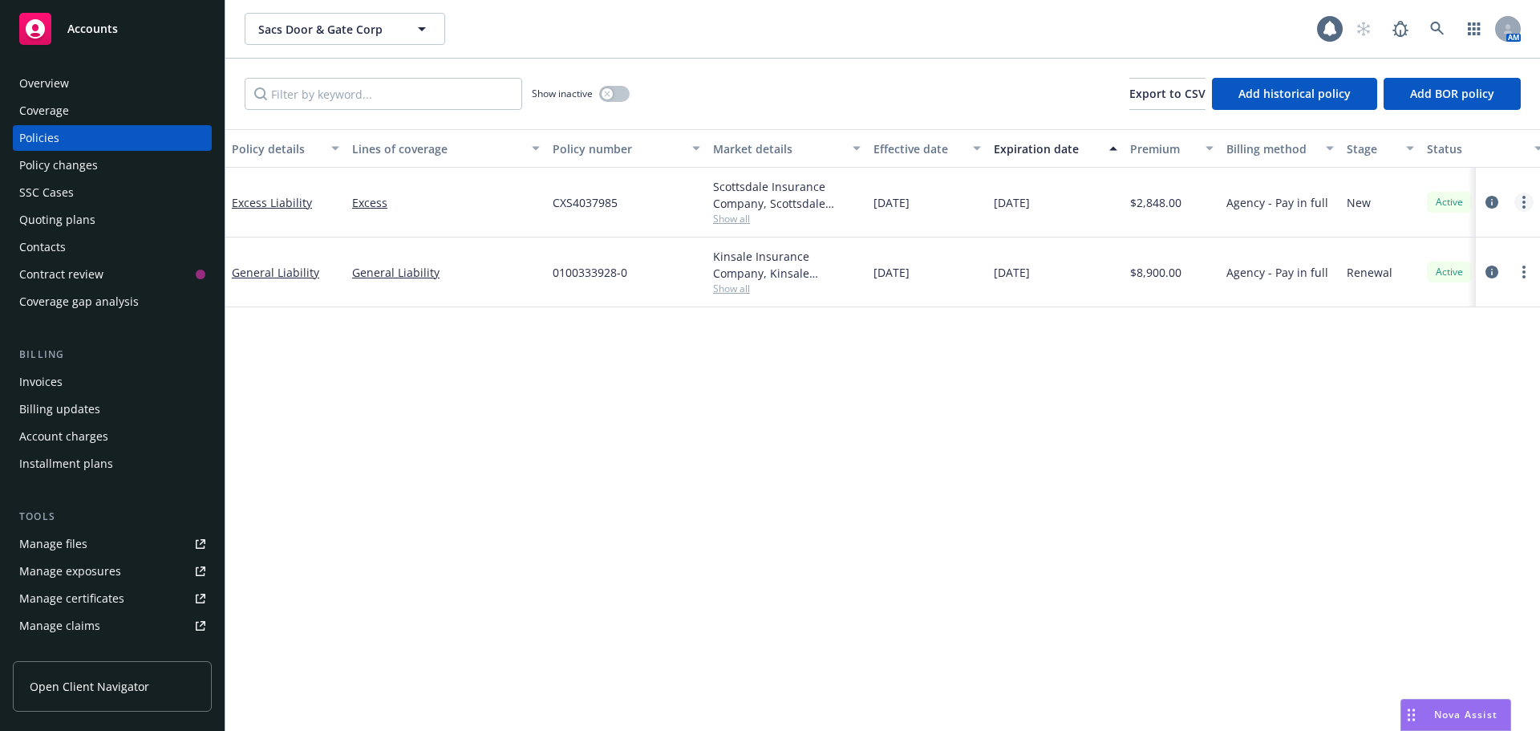
click at [1519, 205] on link "more" at bounding box center [1523, 202] width 19 height 19
click at [1423, 294] on link "End policy" at bounding box center [1438, 299] width 188 height 32
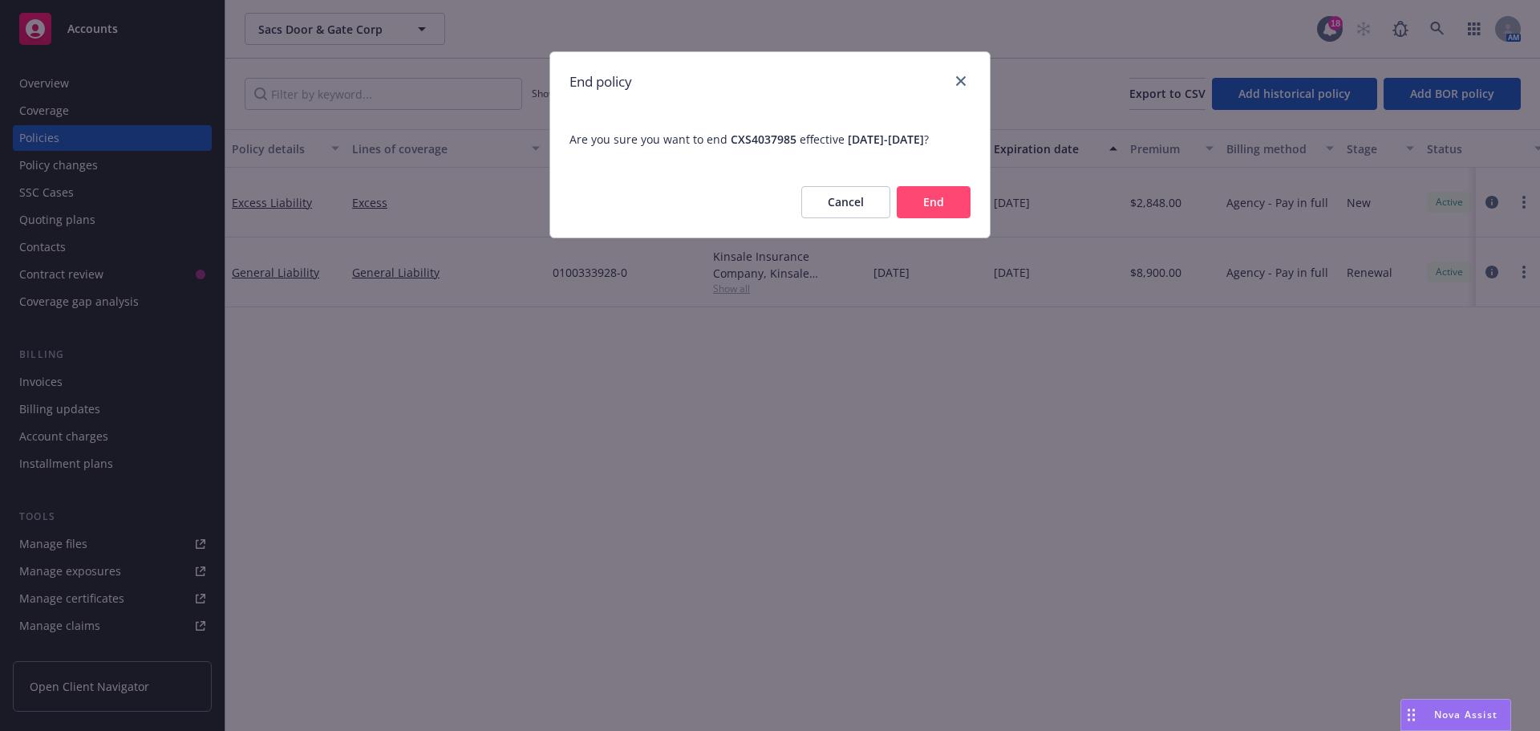
click at [940, 218] on button "End" at bounding box center [934, 202] width 74 height 32
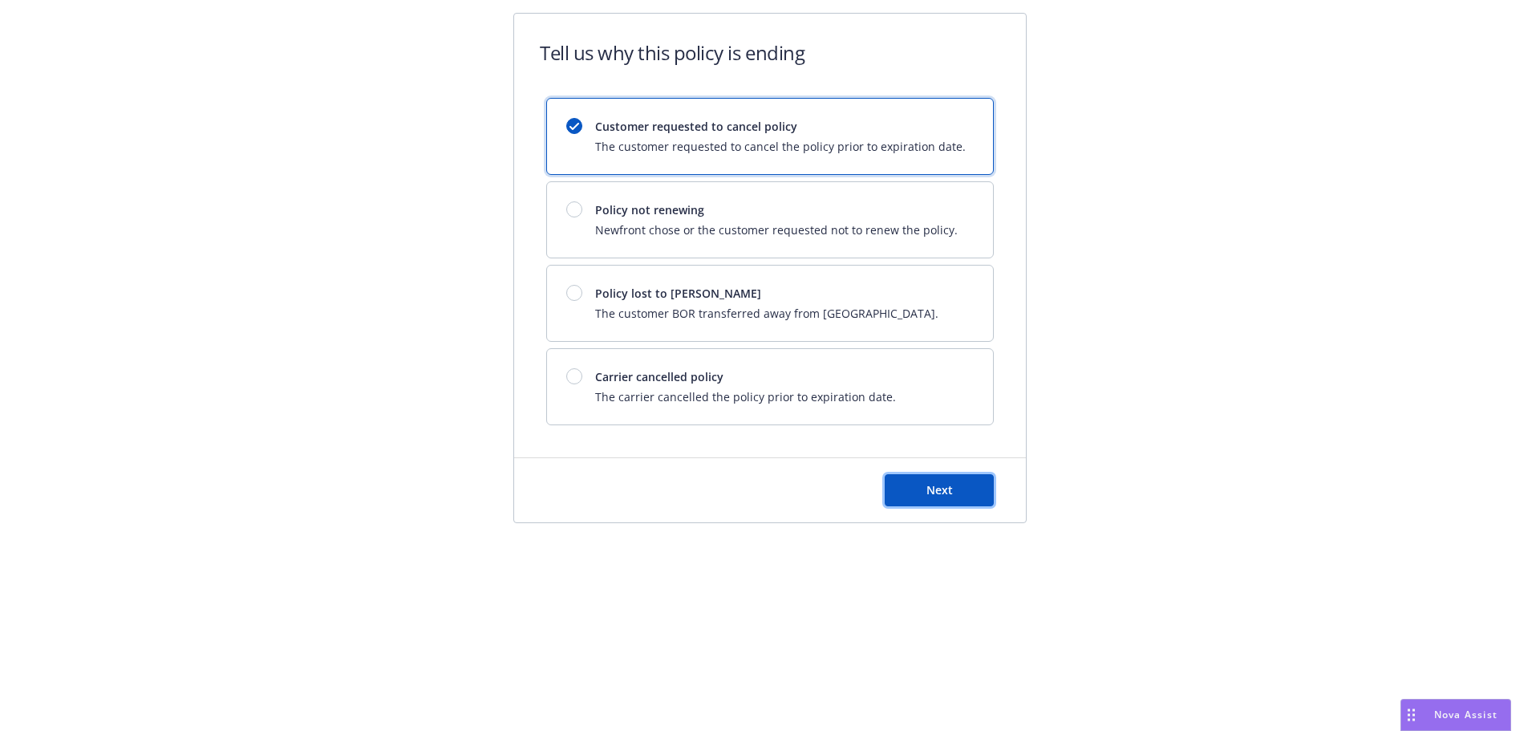
drag, startPoint x: 927, startPoint y: 486, endPoint x: 872, endPoint y: 459, distance: 61.7
click at [926, 486] on span "Next" at bounding box center [939, 489] width 26 height 15
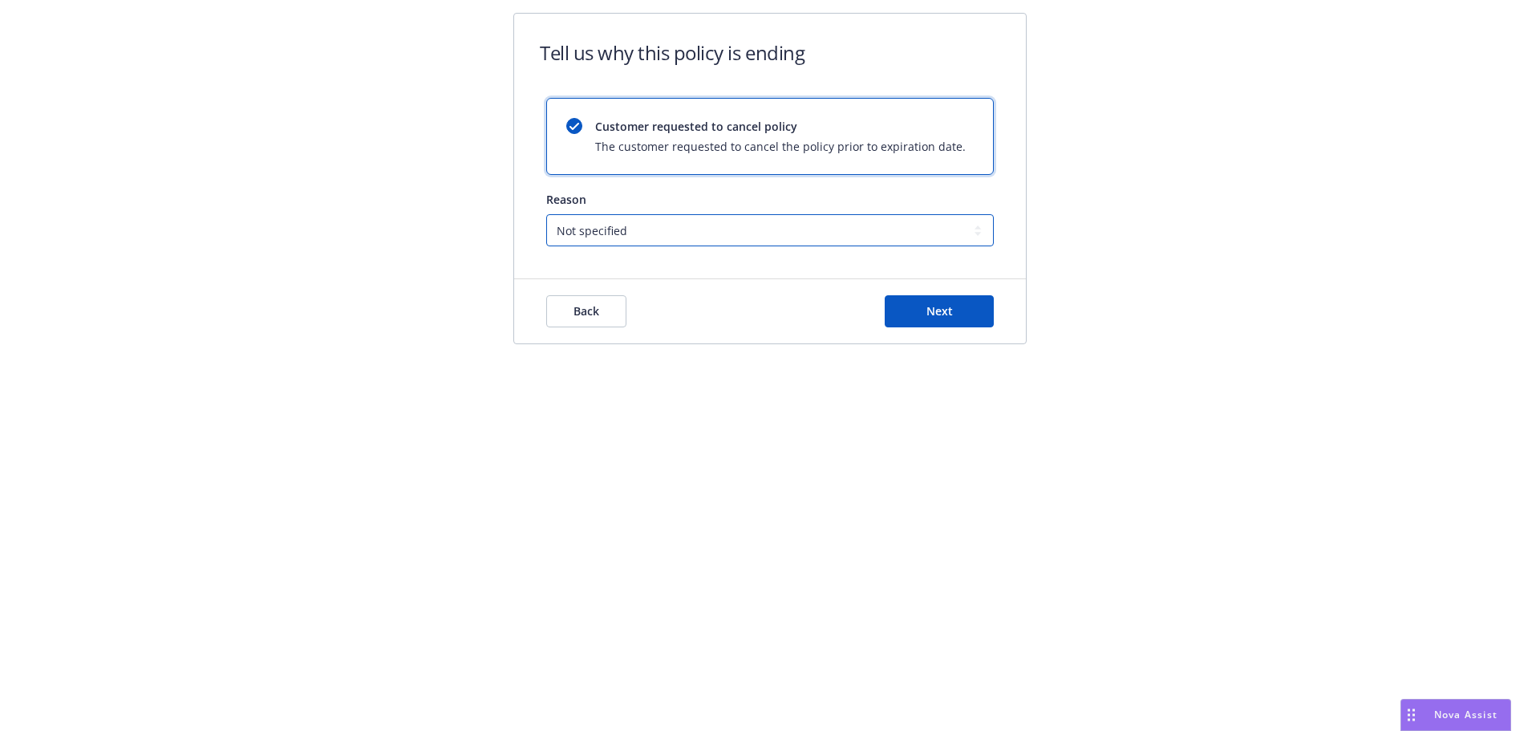
click at [756, 232] on select "Not specified Service Pricing Buyer change M&A, Bankruptcy, or Out of business …" at bounding box center [770, 230] width 448 height 32
click at [1235, 219] on div "Tell us why this policy is ending Customer requested to cancel policy The custo…" at bounding box center [770, 188] width 1540 height 377
click at [934, 307] on span "Next" at bounding box center [939, 310] width 26 height 15
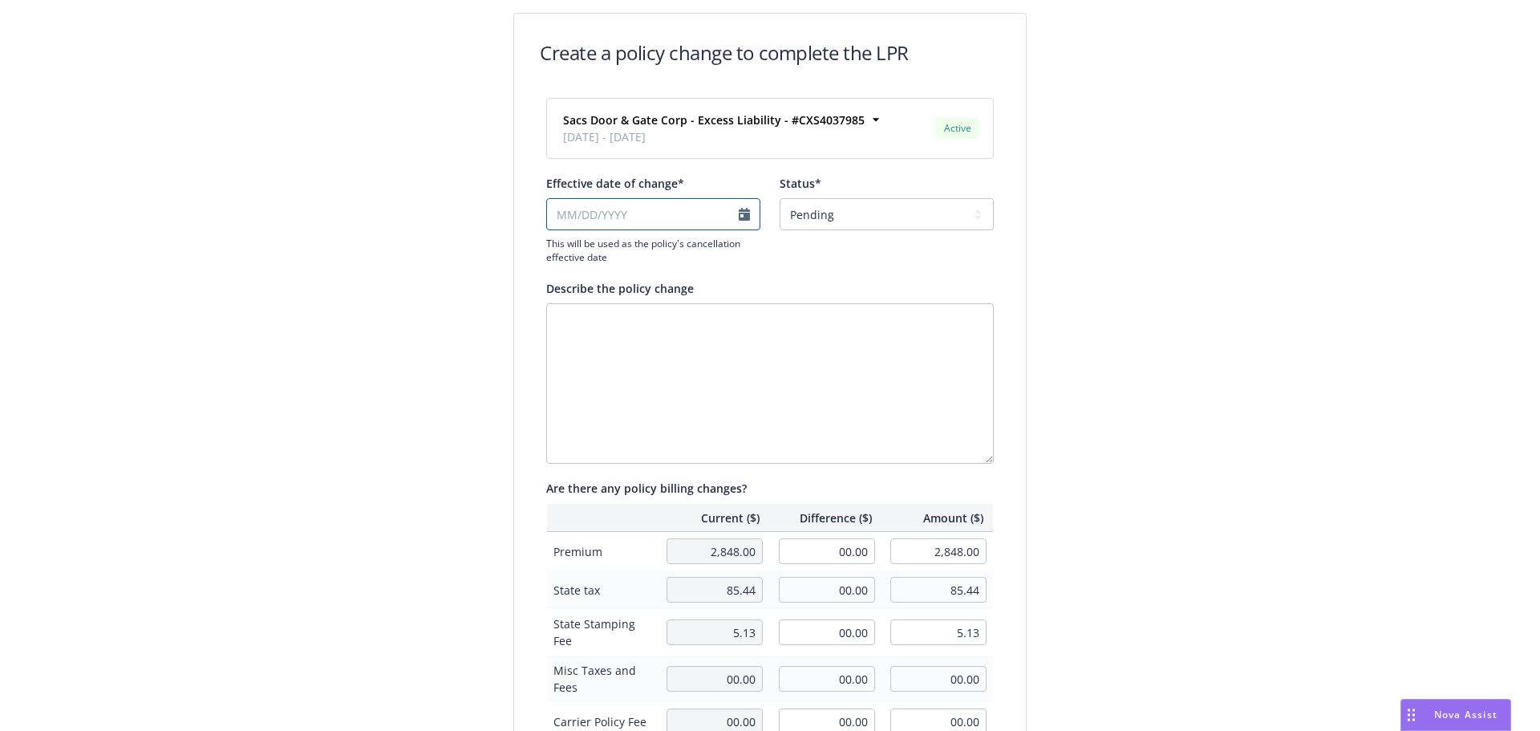
click at [673, 211] on input "Effective date of change*" at bounding box center [653, 214] width 214 height 32
select select "August"
select select "2025"
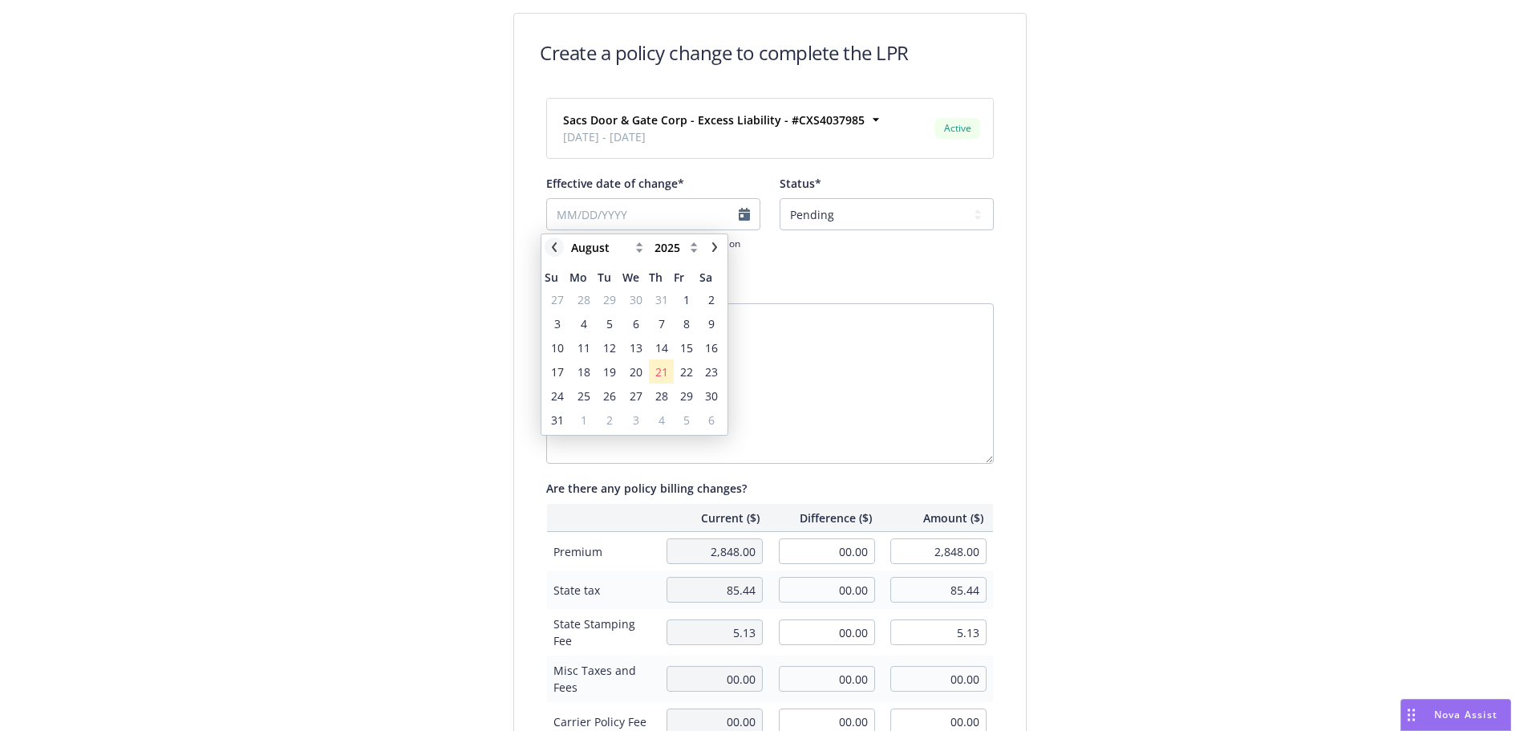
click at [553, 246] on icon "chevronLeft" at bounding box center [554, 247] width 5 height 10
select select "June"
click at [561, 342] on span "15" at bounding box center [557, 347] width 13 height 17
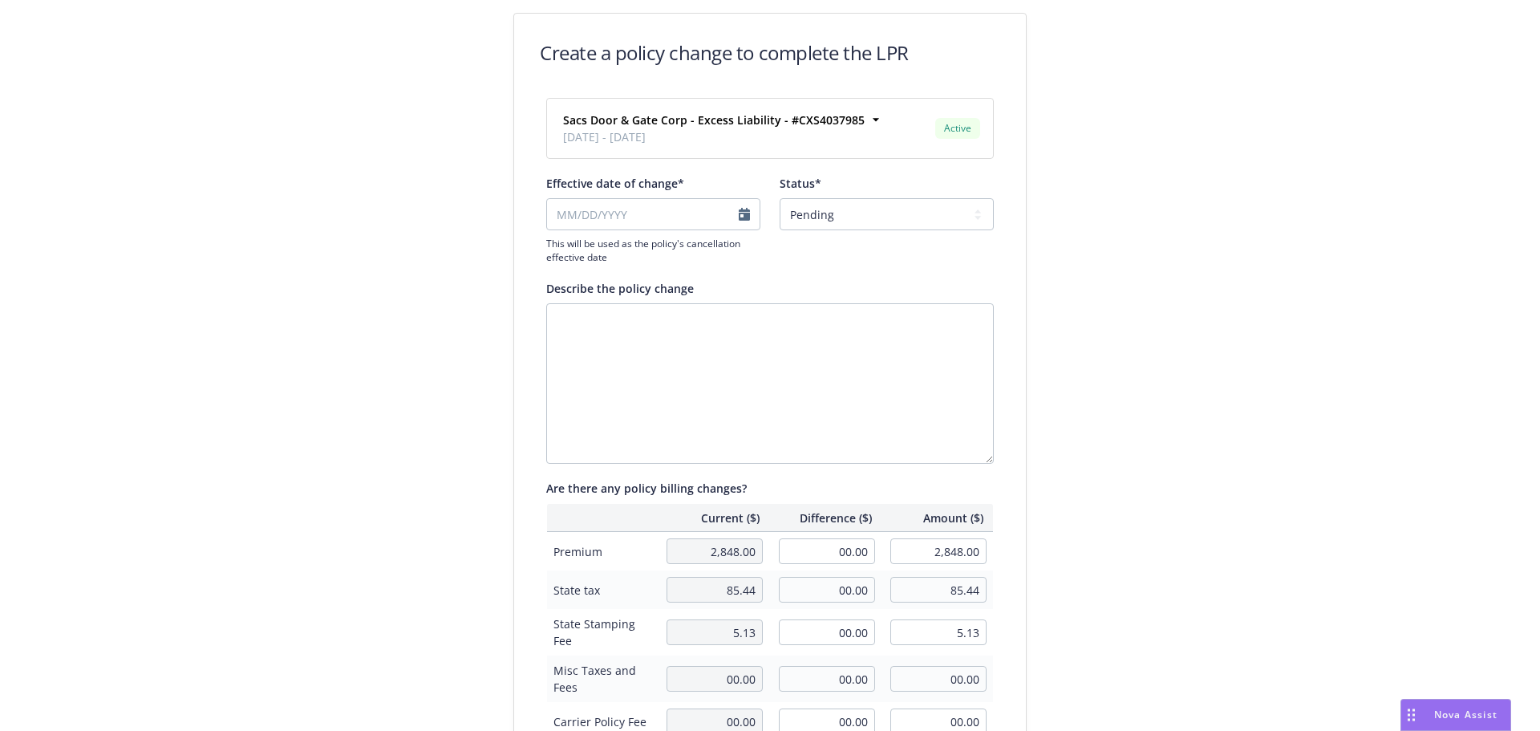
type input "06/15/2025"
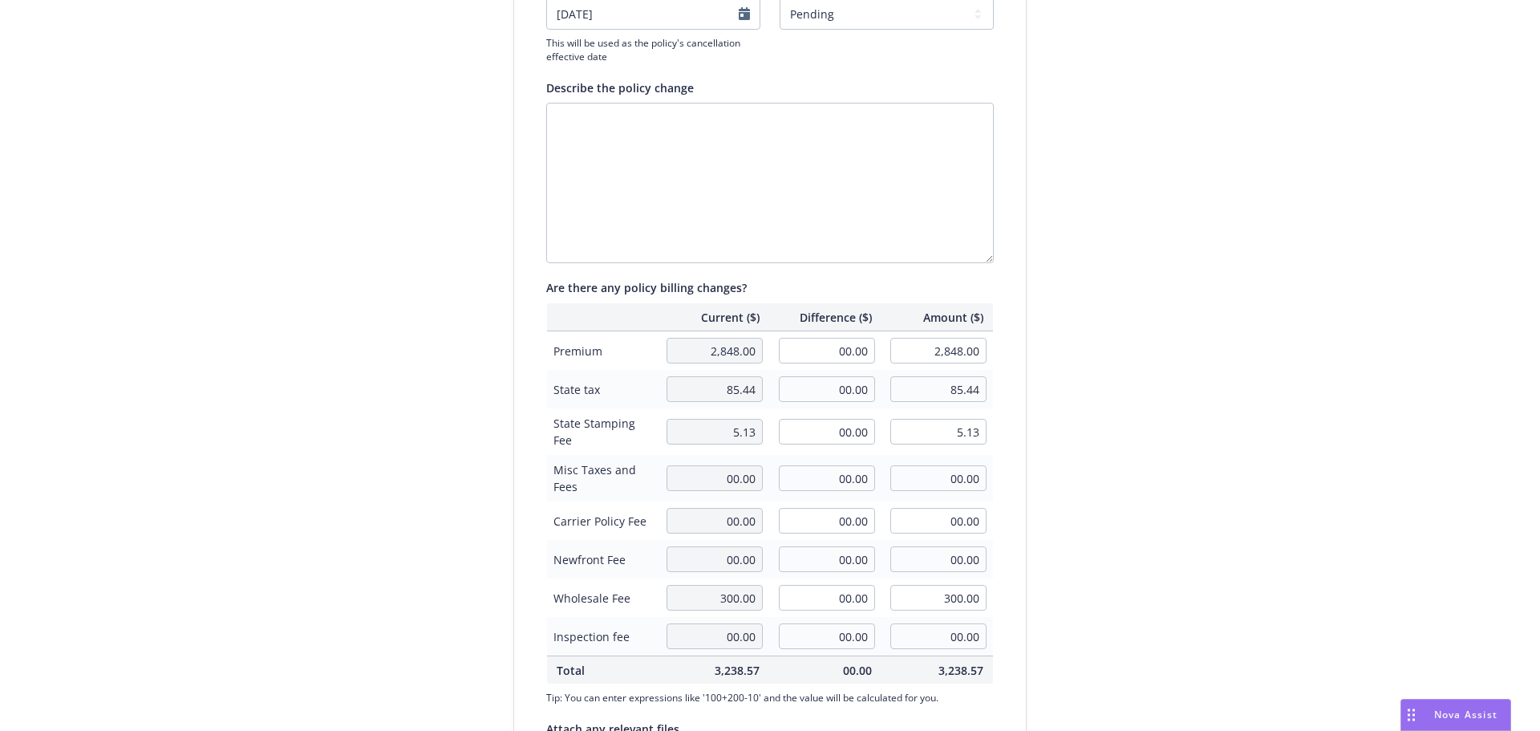
scroll to position [370, 0]
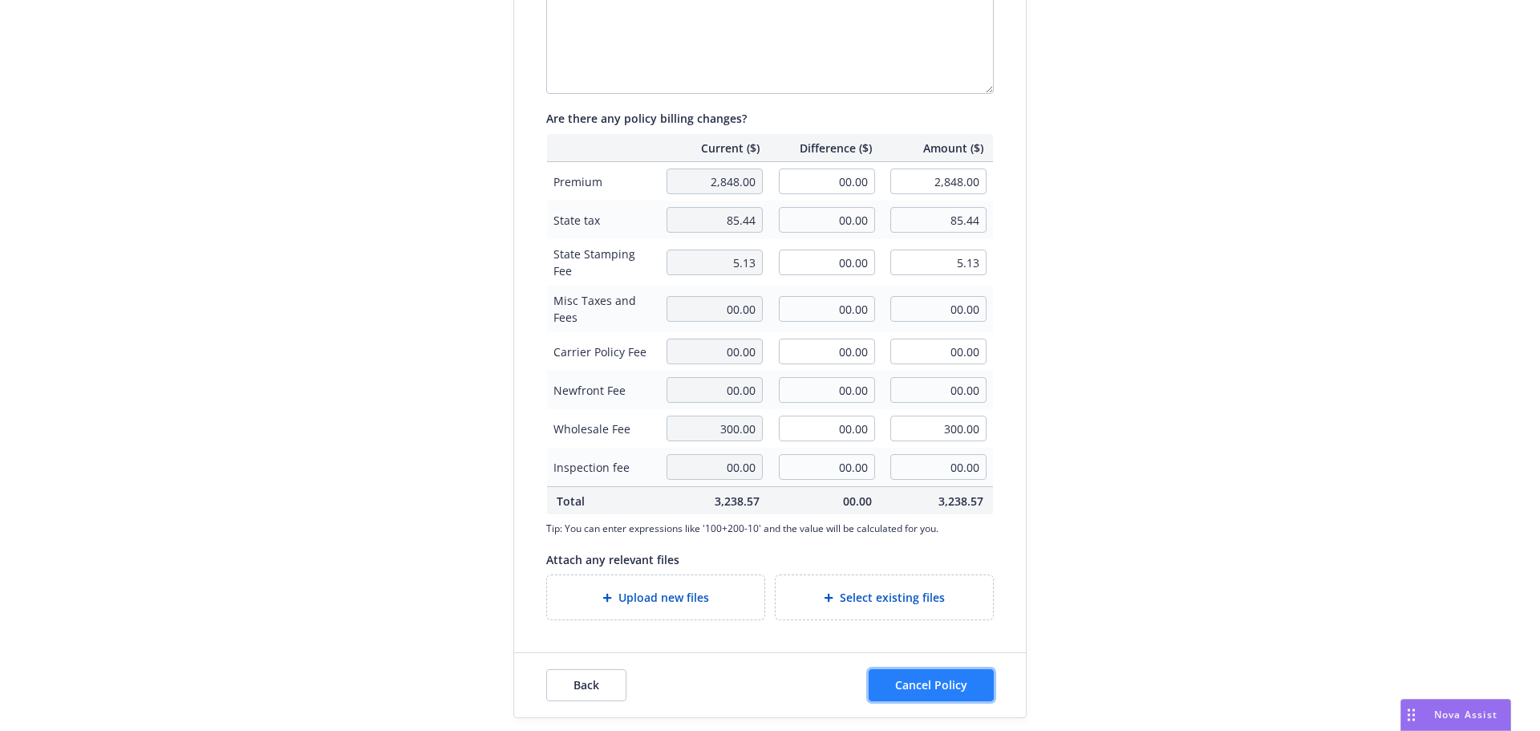
click at [967, 671] on button "Cancel Policy" at bounding box center [931, 685] width 125 height 32
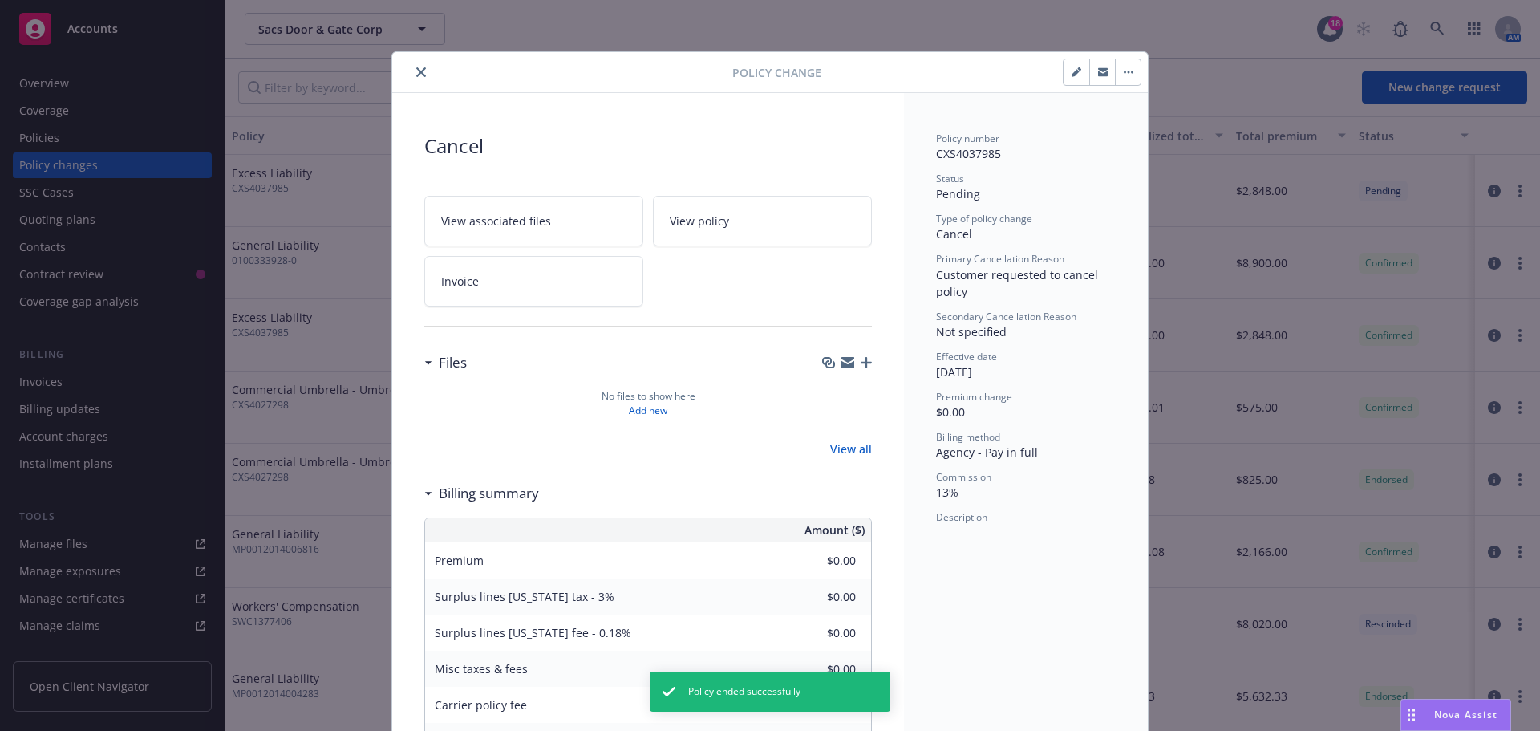
scroll to position [41, 0]
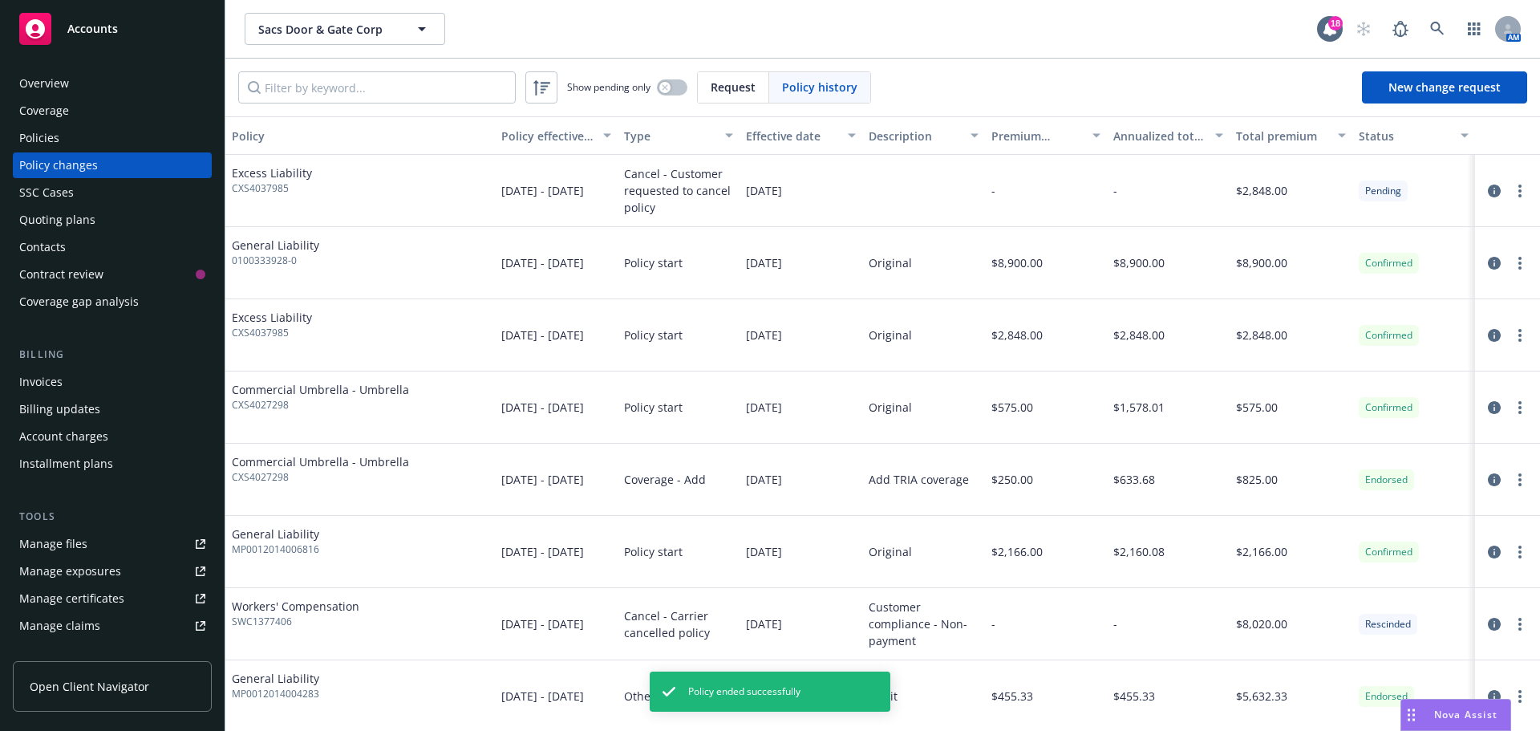
click at [148, 129] on div "Policies" at bounding box center [112, 138] width 186 height 26
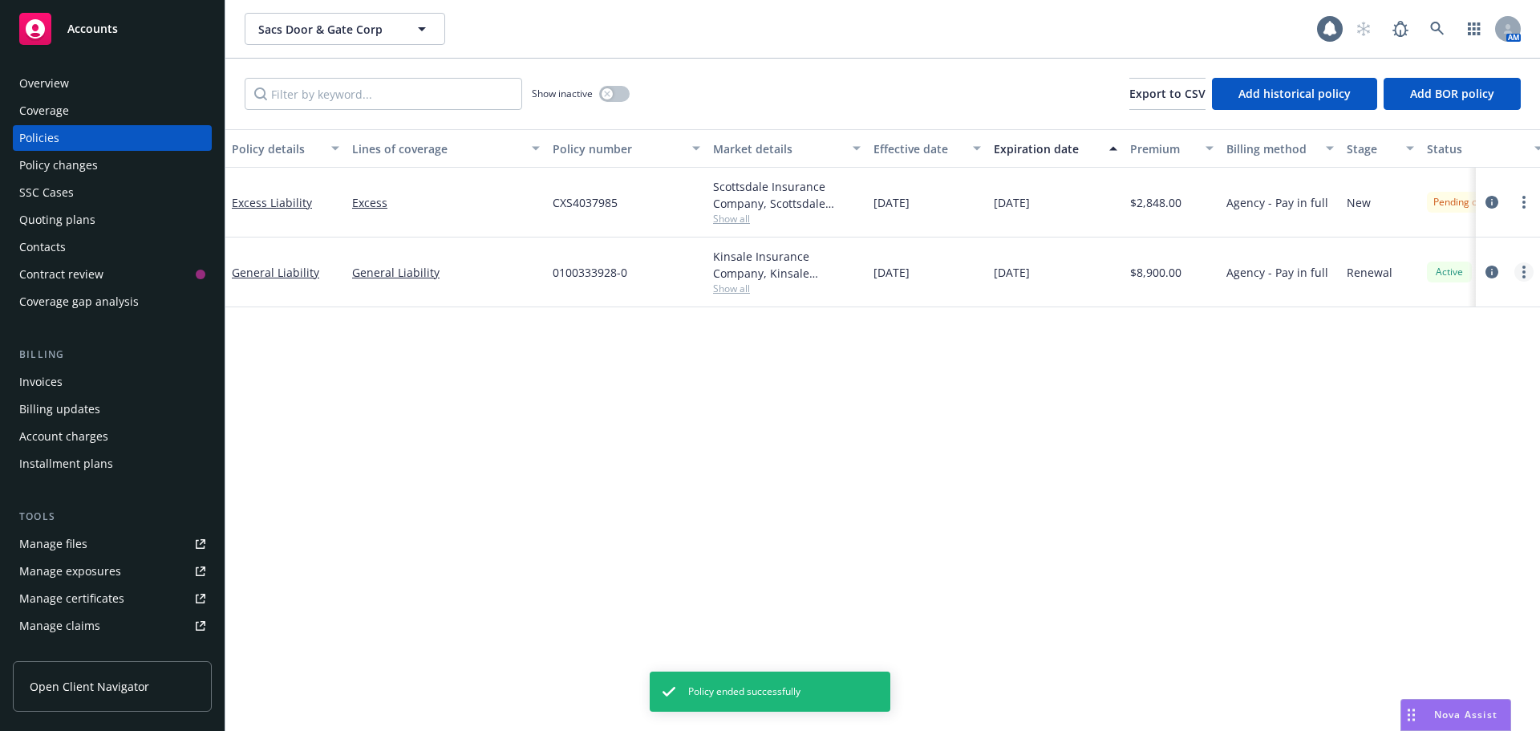
click at [1520, 267] on link "more" at bounding box center [1523, 271] width 19 height 19
click at [1435, 371] on link "End policy" at bounding box center [1438, 369] width 188 height 32
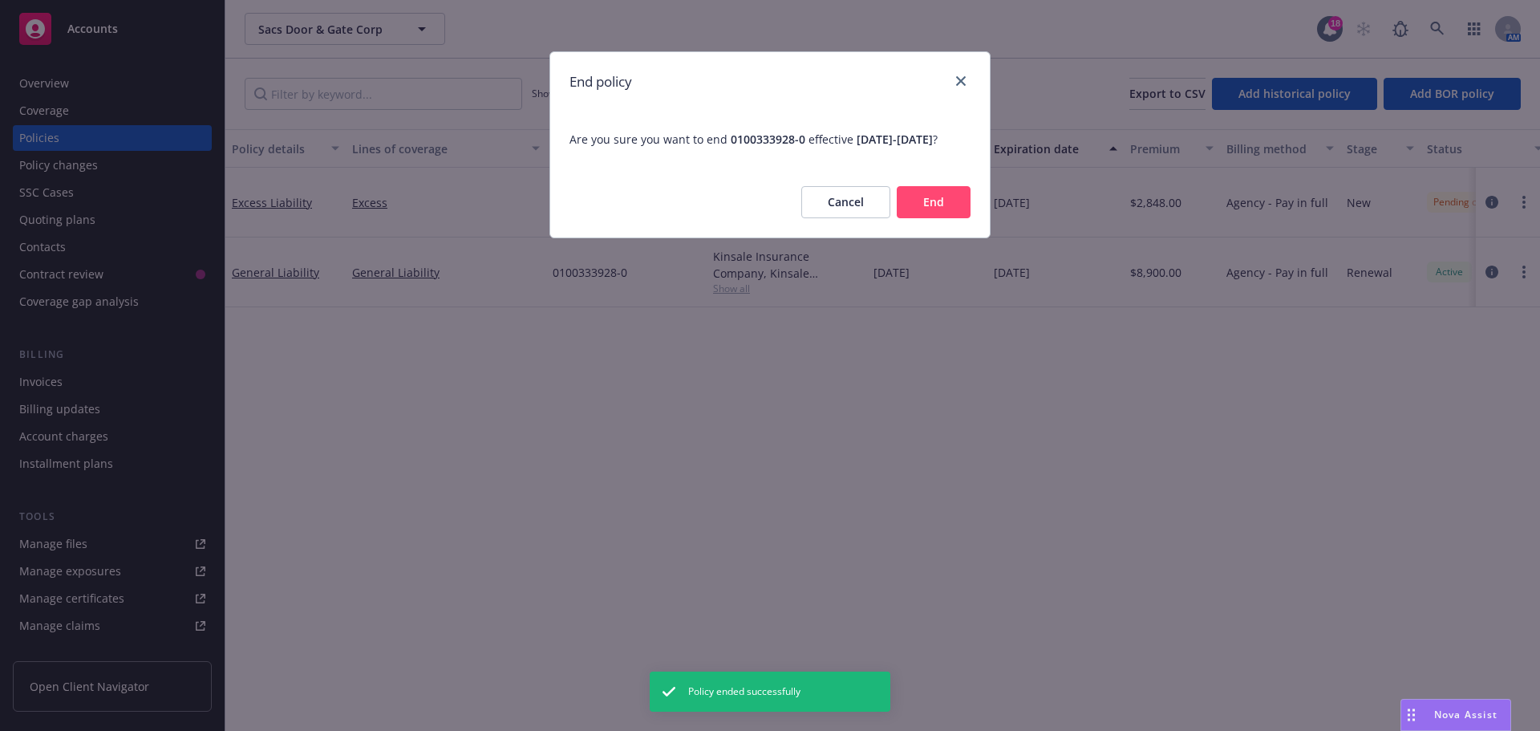
click at [942, 218] on button "End" at bounding box center [934, 202] width 74 height 32
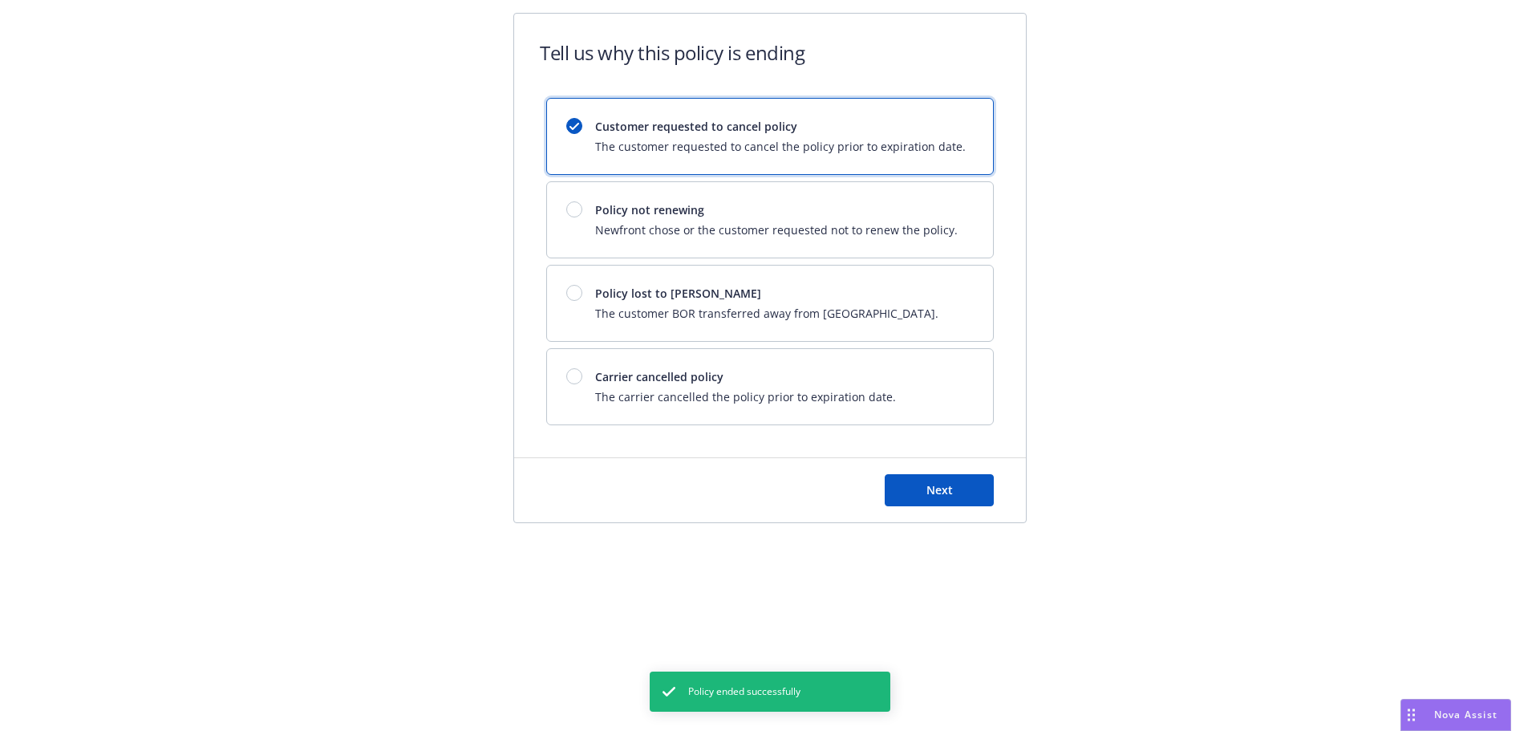
click at [921, 468] on div "Next" at bounding box center [770, 490] width 512 height 64
click at [924, 474] on button "Next" at bounding box center [939, 490] width 109 height 32
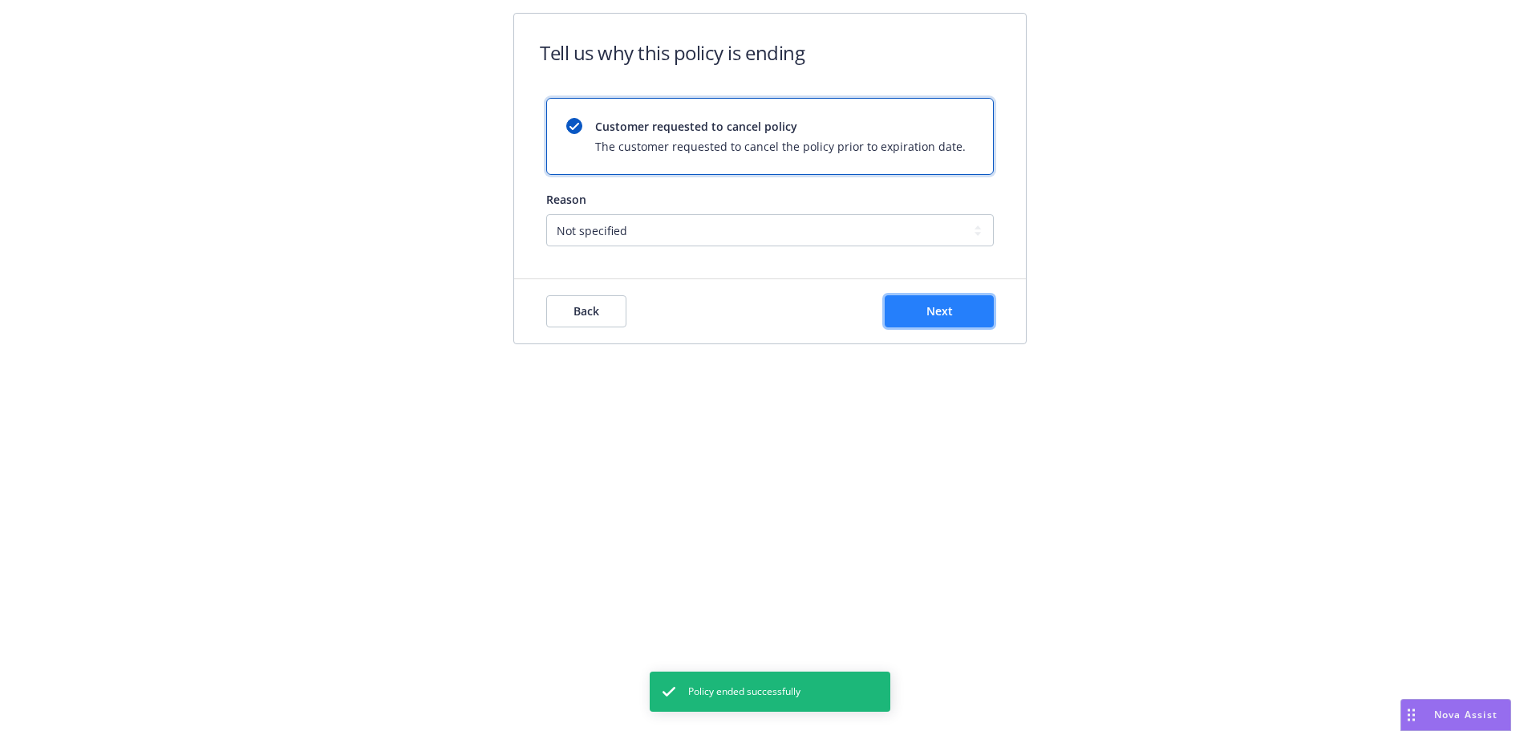
click at [941, 310] on span "Next" at bounding box center [939, 310] width 26 height 15
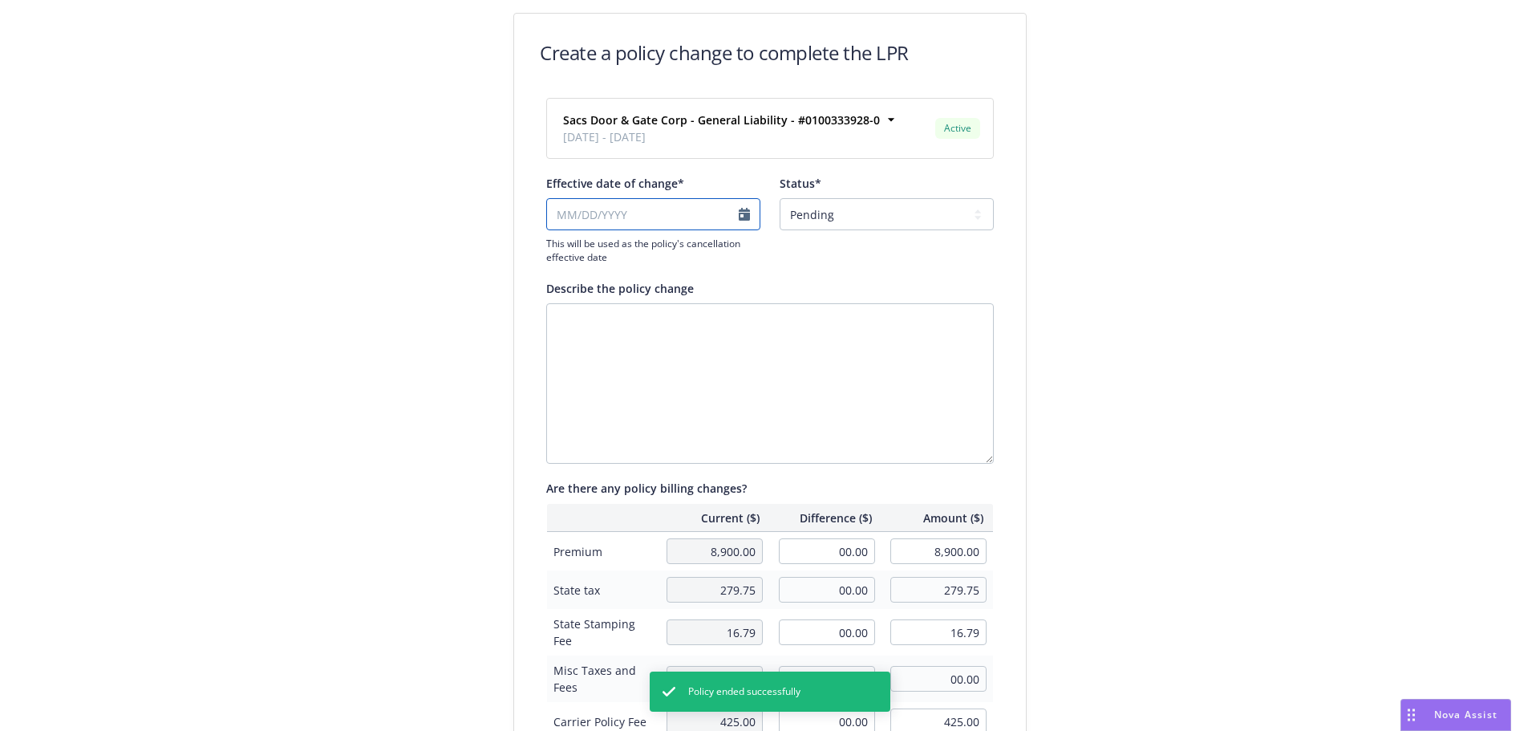
select select "August"
select select "2025"
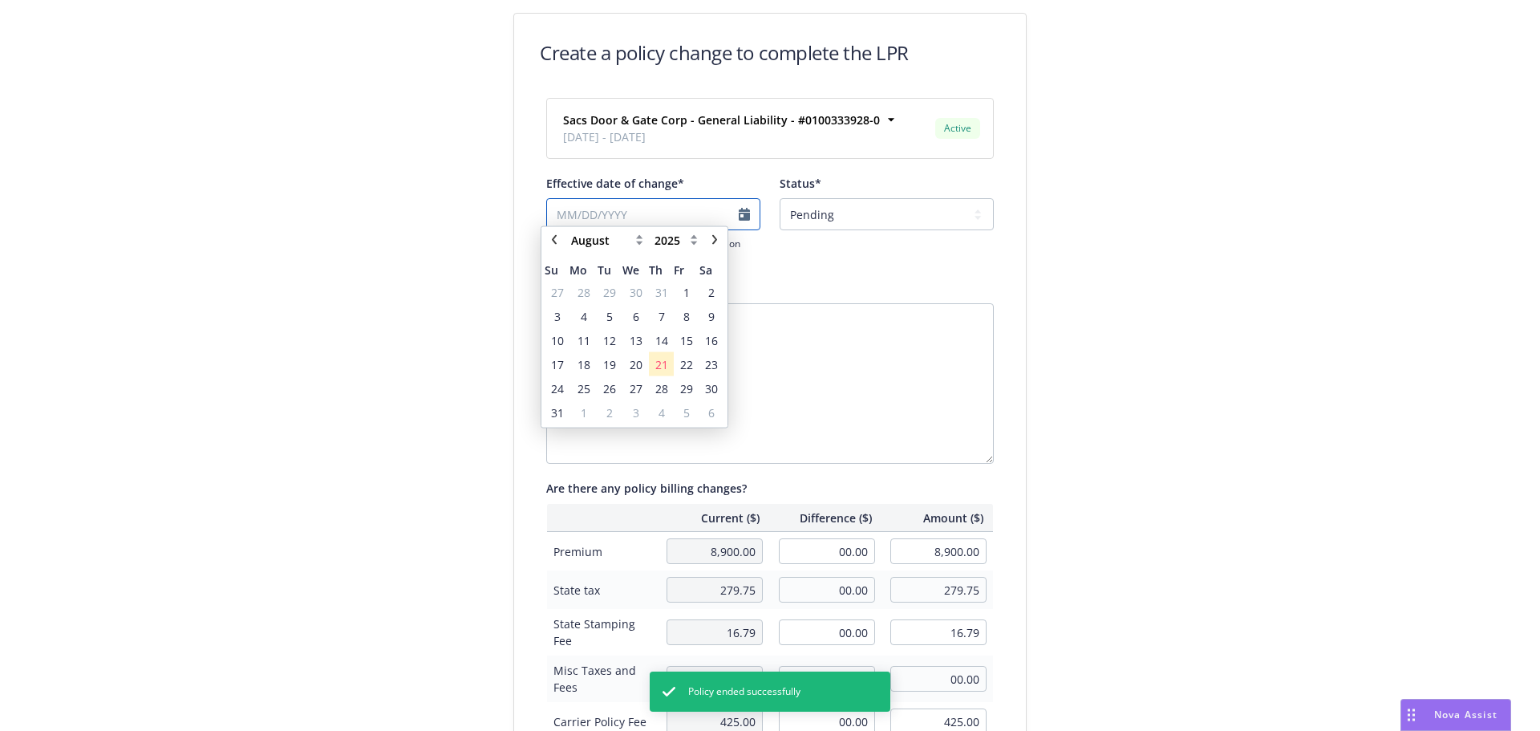
click at [672, 229] on div "January February March April May June July August September October November De…" at bounding box center [653, 231] width 214 height 66
click at [565, 245] on div "January February March April May June July August September October November De…" at bounding box center [634, 246] width 141 height 19
click at [557, 245] on icon "chevronLeft" at bounding box center [554, 247] width 10 height 10
select select "June"
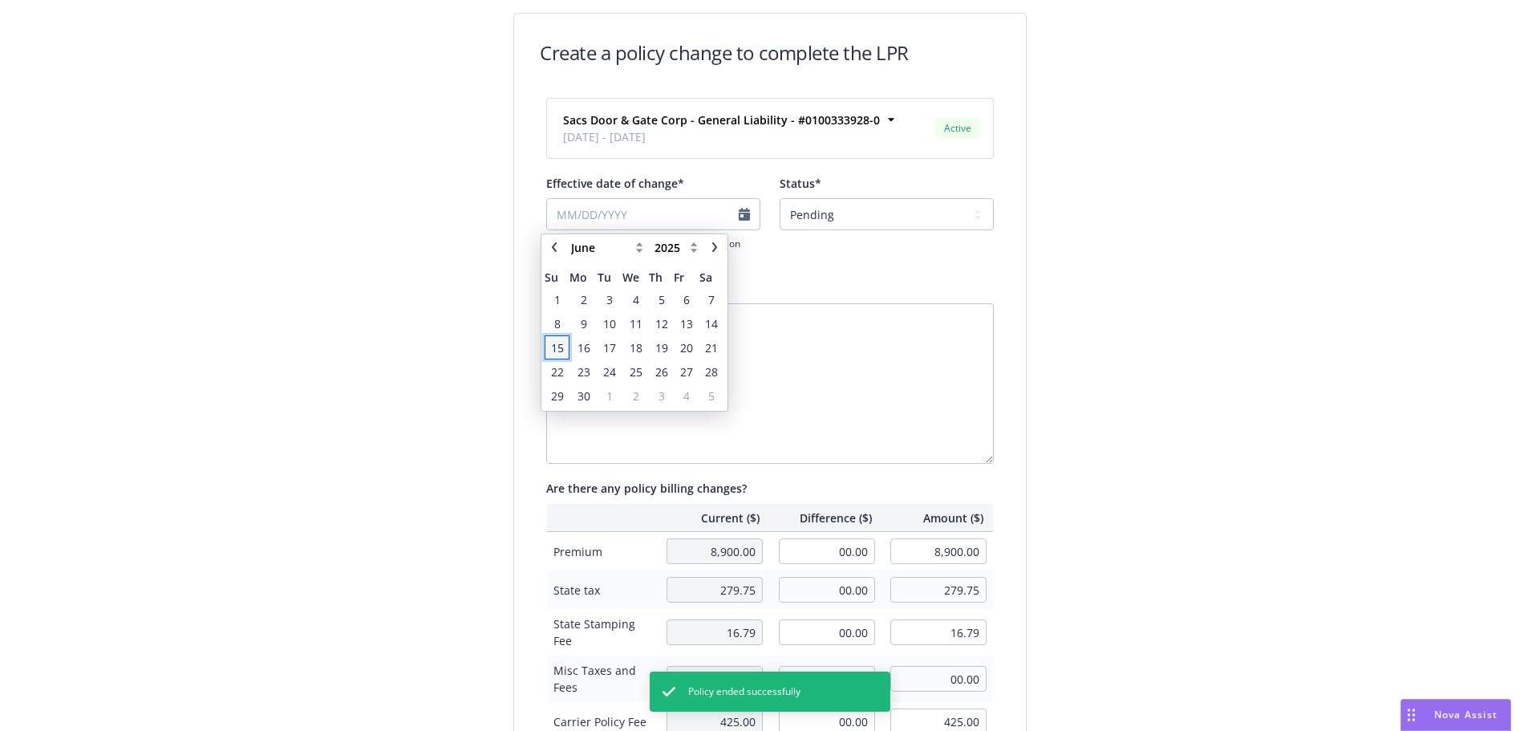
click at [561, 351] on span "15" at bounding box center [557, 347] width 13 height 17
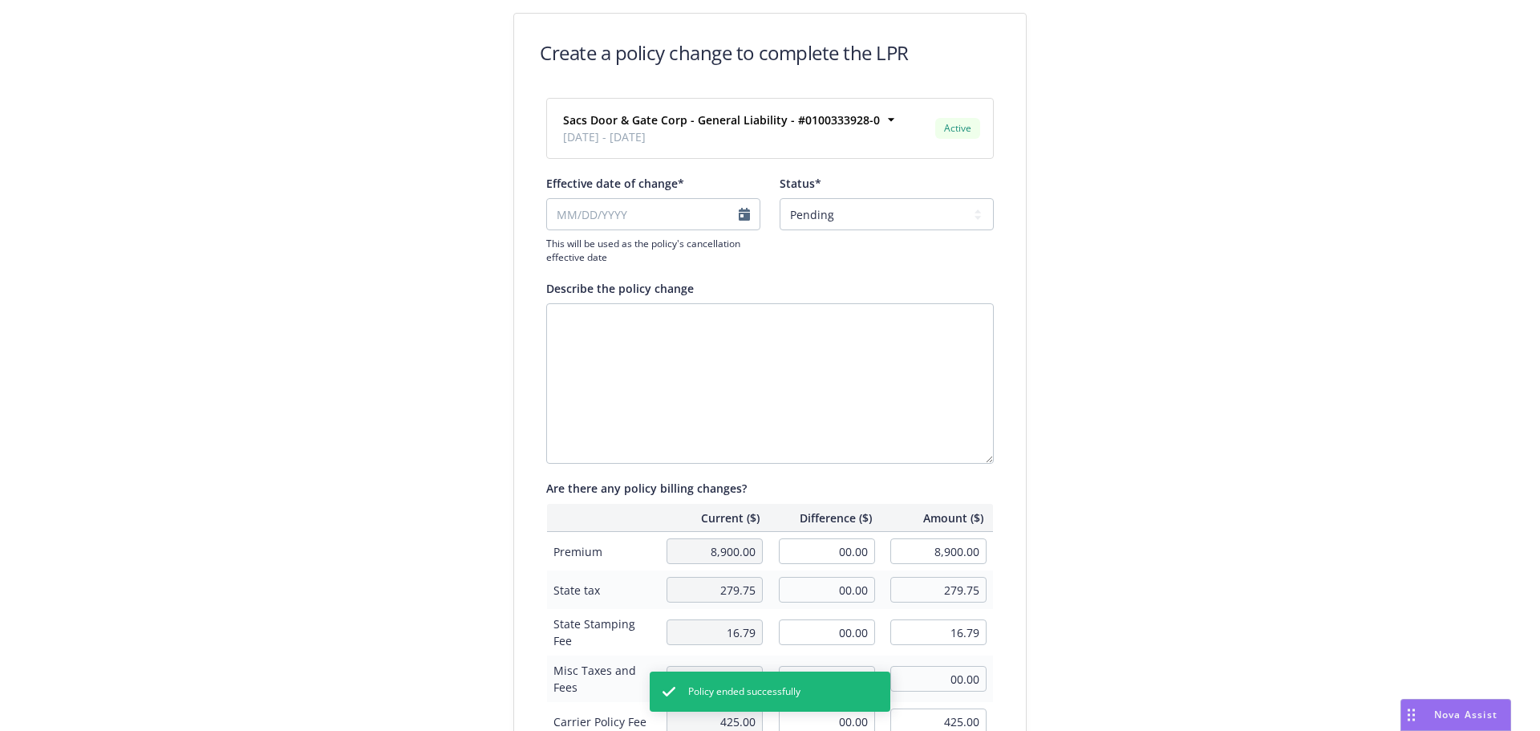
type input "06/15/2025"
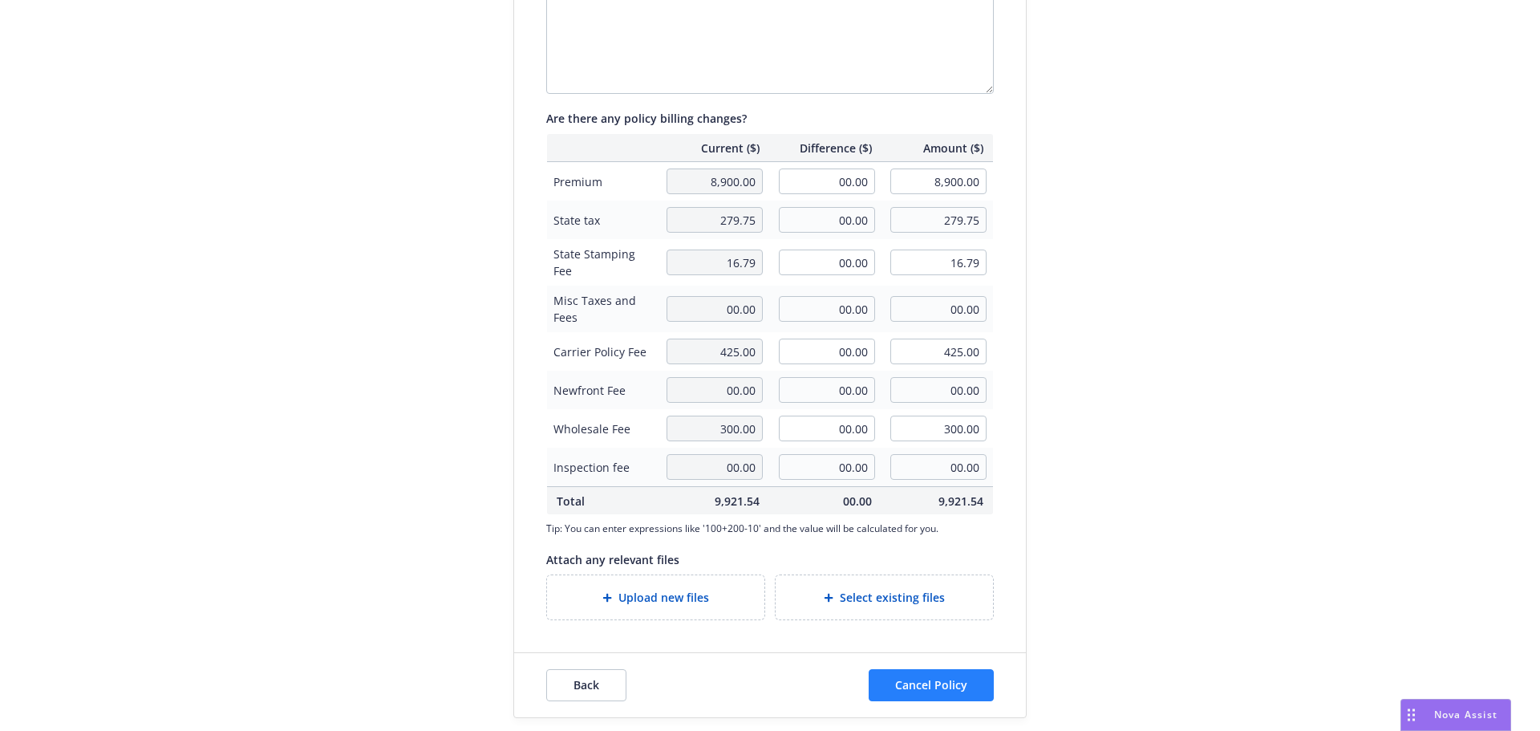
click at [984, 665] on div "Back Cancel Policy" at bounding box center [770, 685] width 512 height 64
click at [979, 673] on button "Cancel Policy" at bounding box center [931, 685] width 125 height 32
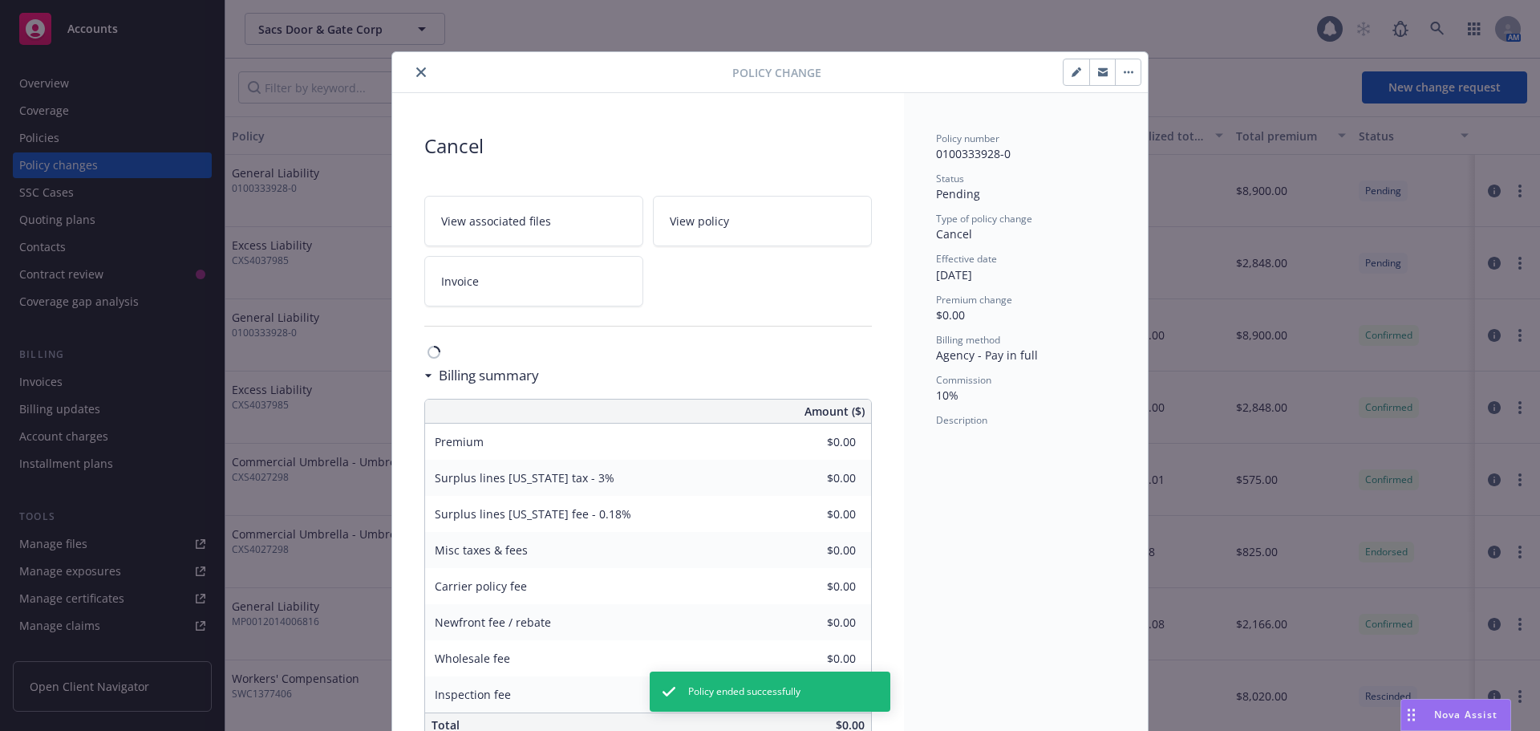
scroll to position [41, 0]
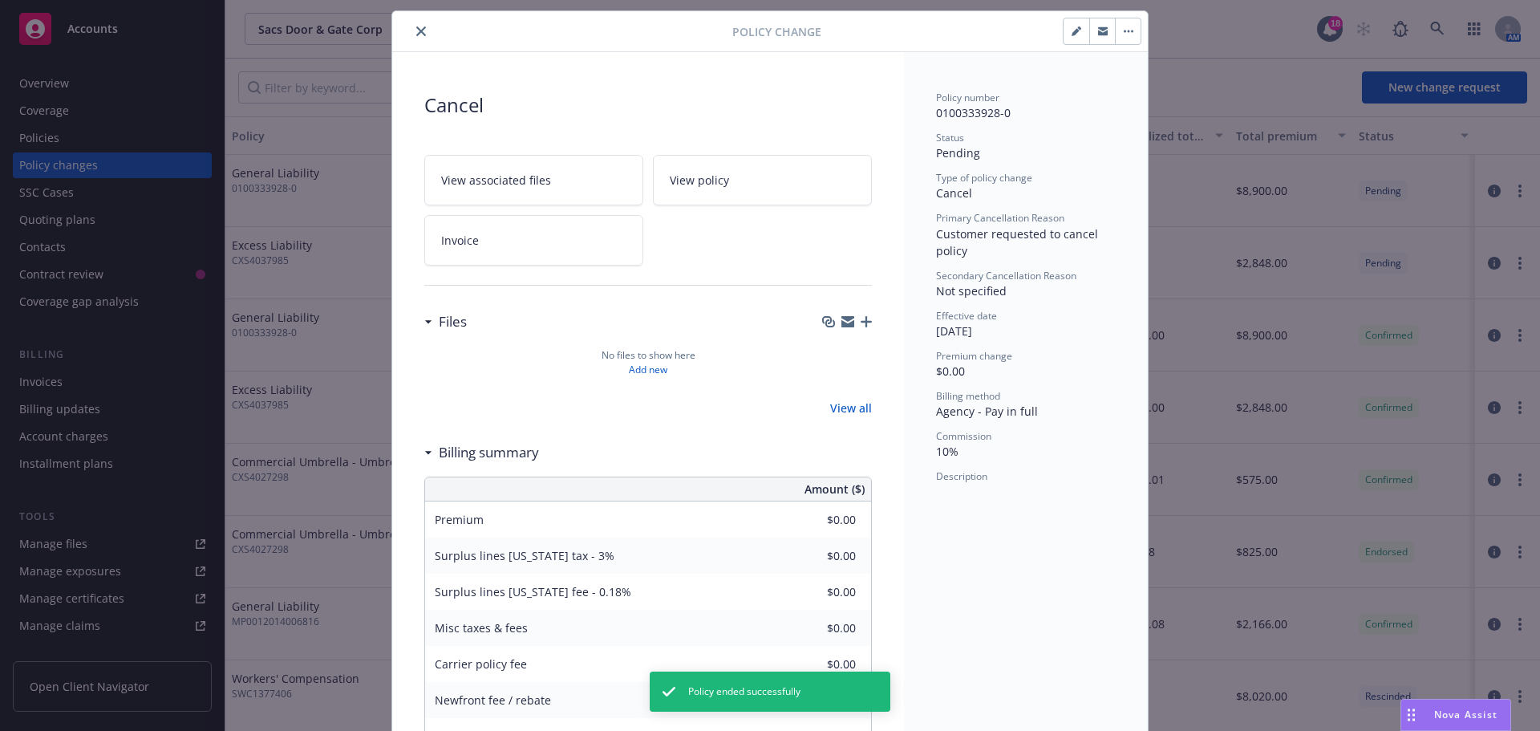
click at [421, 31] on button "close" at bounding box center [420, 31] width 19 height 19
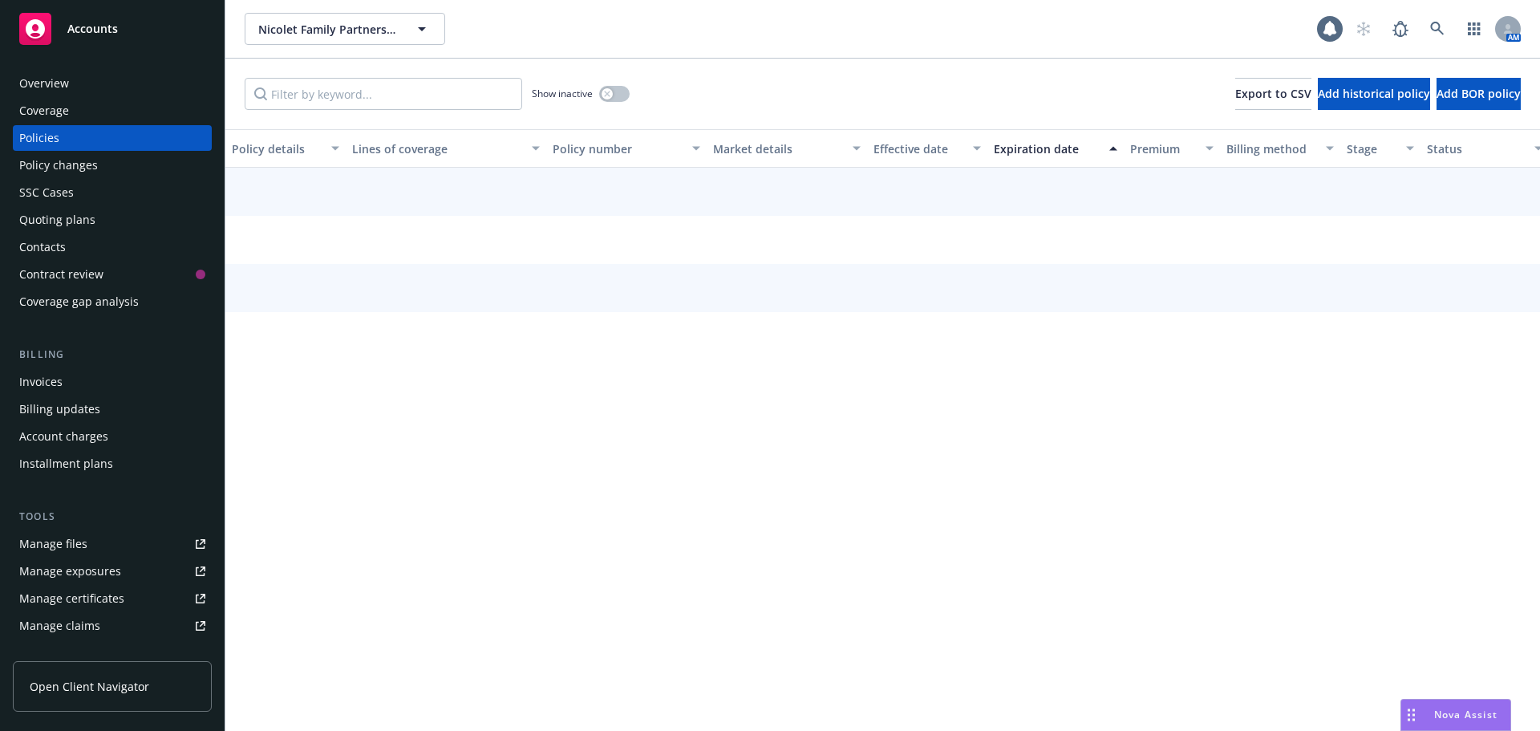
click at [77, 73] on div "Overview" at bounding box center [112, 84] width 186 height 26
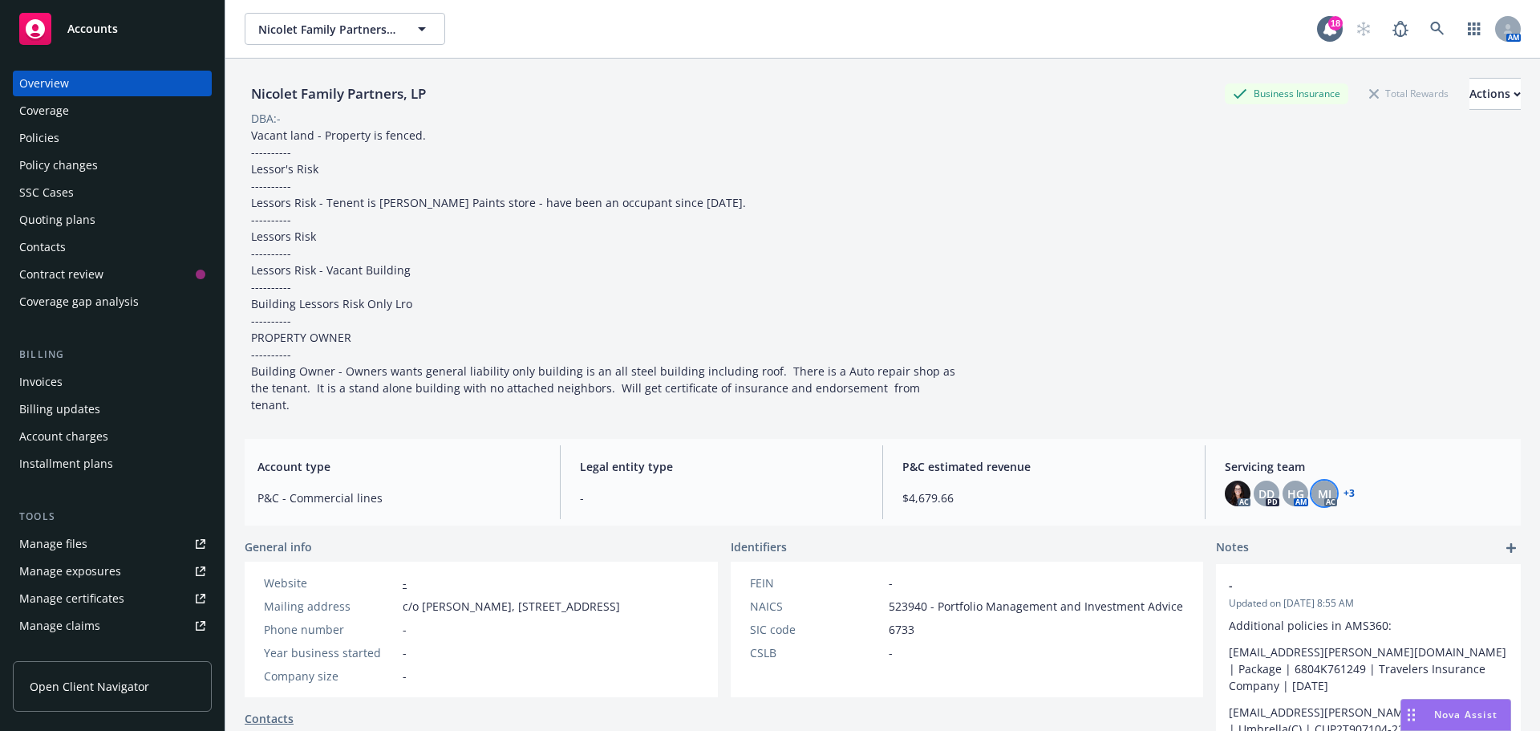
click at [1318, 485] on span "MJ" at bounding box center [1325, 493] width 14 height 17
click at [1344, 488] on link "+ 3" at bounding box center [1349, 493] width 11 height 10
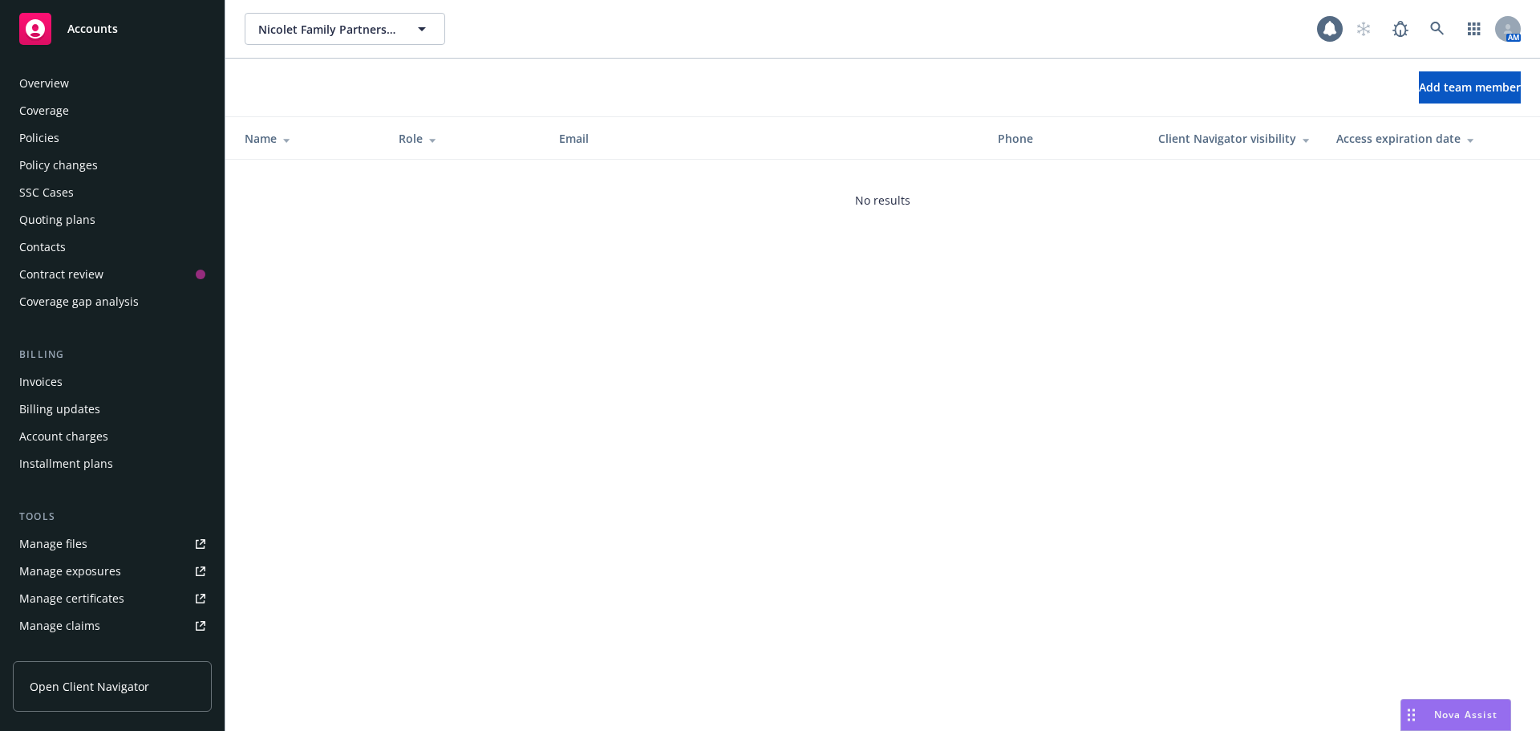
scroll to position [314, 0]
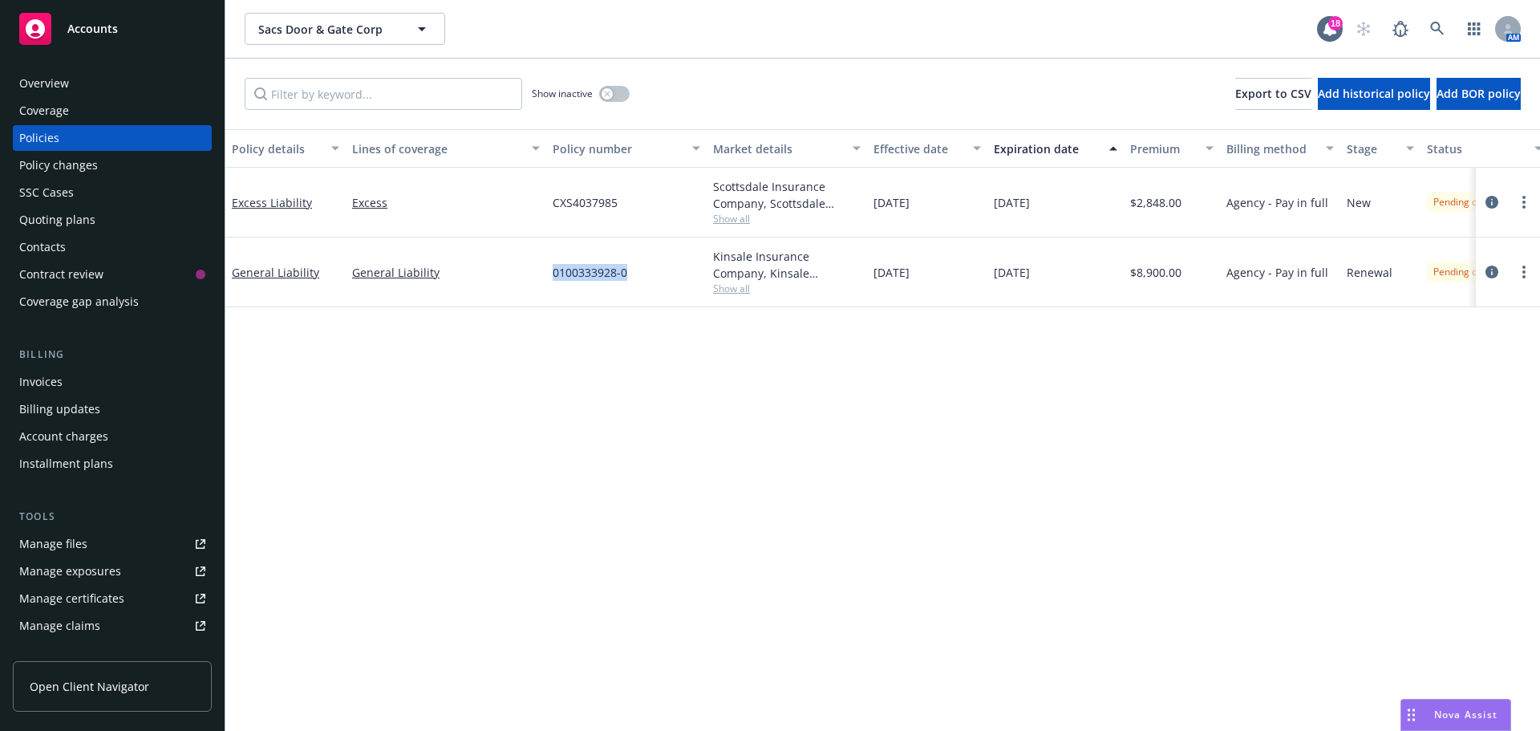
drag, startPoint x: 622, startPoint y: 277, endPoint x: 545, endPoint y: 277, distance: 76.2
click at [545, 277] on div "General Liability General Liability 0100333928-0 Kinsale Insurance Company, Kin…" at bounding box center [999, 272] width 1548 height 70
drag, startPoint x: 622, startPoint y: 205, endPoint x: 537, endPoint y: 200, distance: 86.0
click at [537, 201] on div "Excess Liability Excess CXS4037985 Scottsdale Insurance Company, Scottsdale Ins…" at bounding box center [999, 203] width 1548 height 70
copy div "CXS4037985"
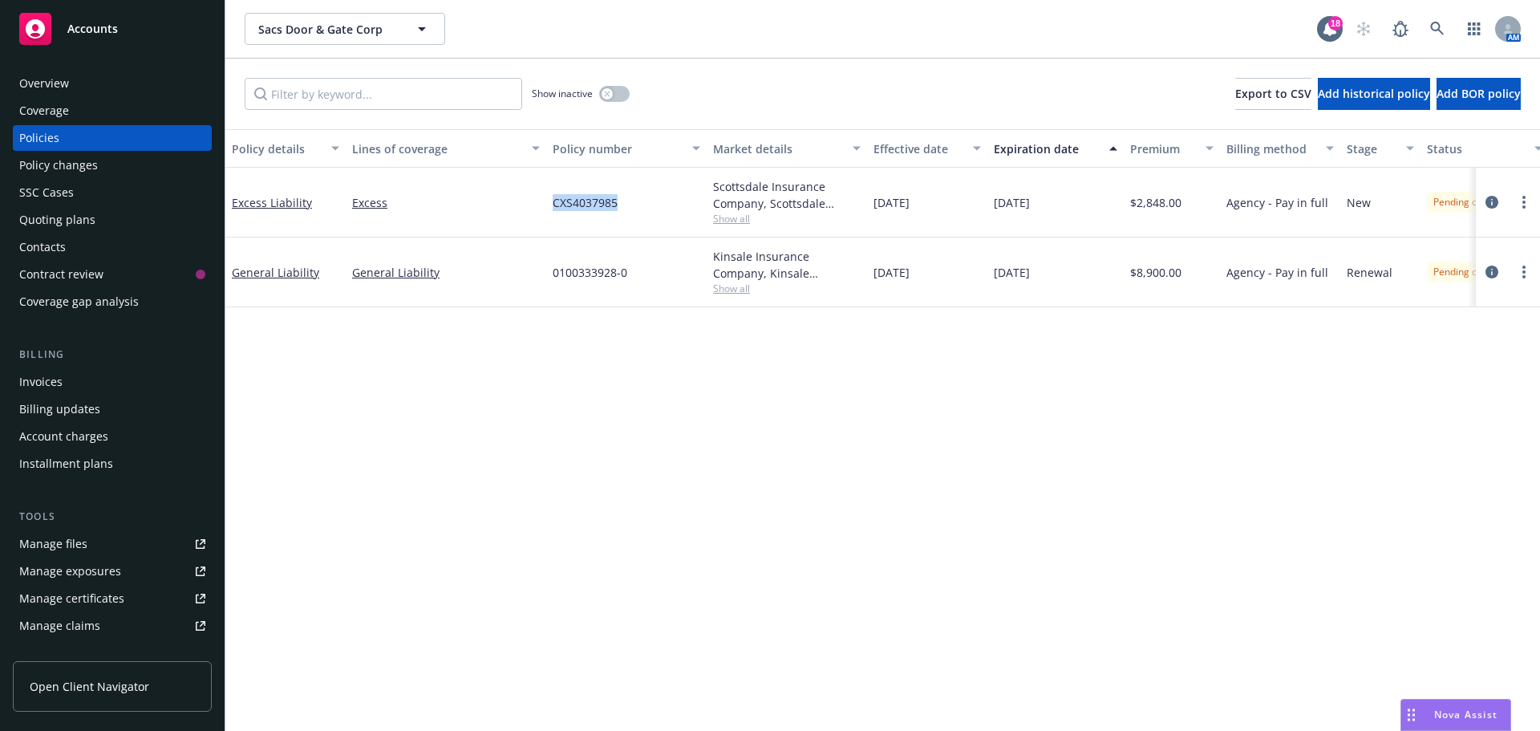
click at [22, 74] on div "Overview" at bounding box center [44, 84] width 50 height 26
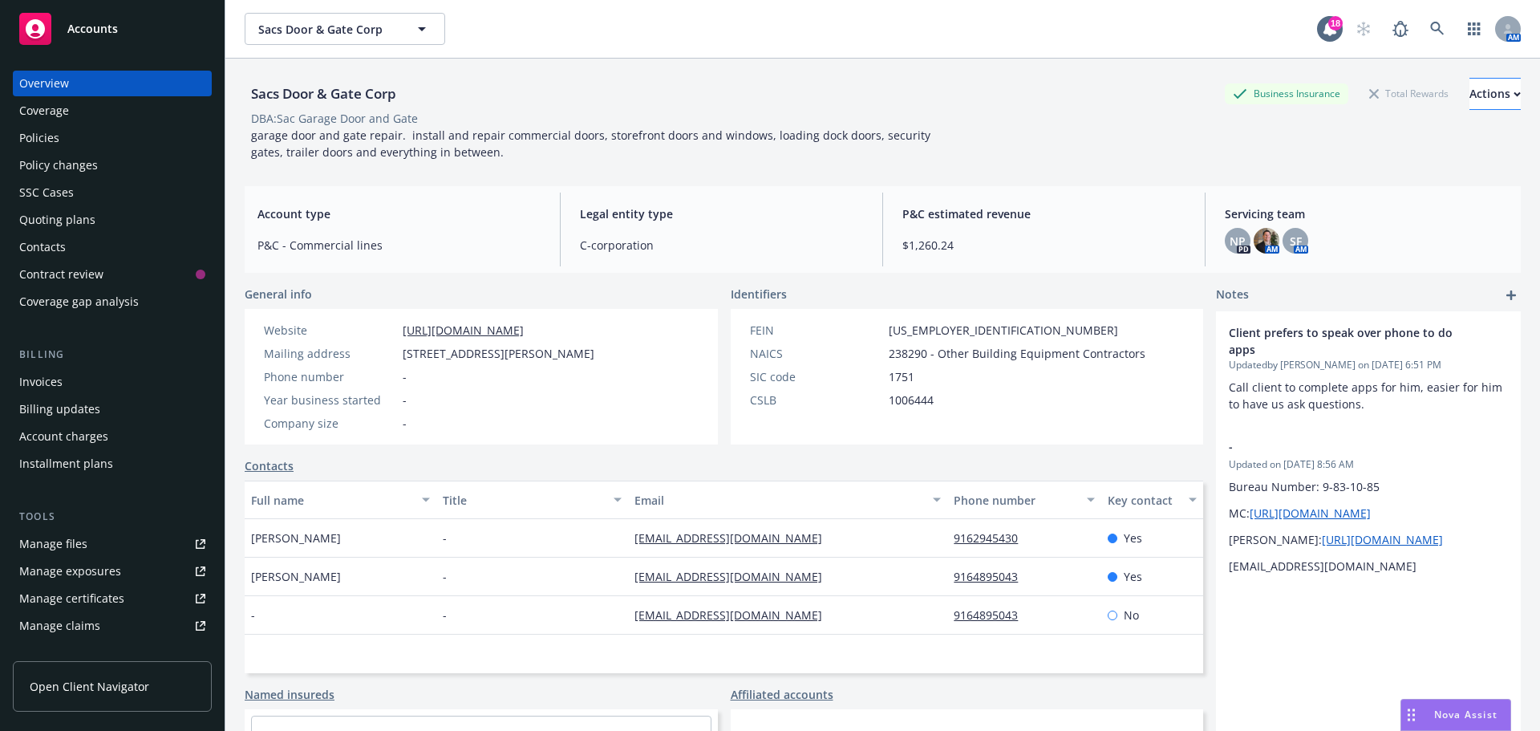
click at [1446, 78] on div "Sacs Door & Gate Corp Business Insurance Total Rewards Actions DBA: Sac Garage …" at bounding box center [883, 116] width 1276 height 115
click at [1469, 79] on div "Actions" at bounding box center [1494, 94] width 51 height 30
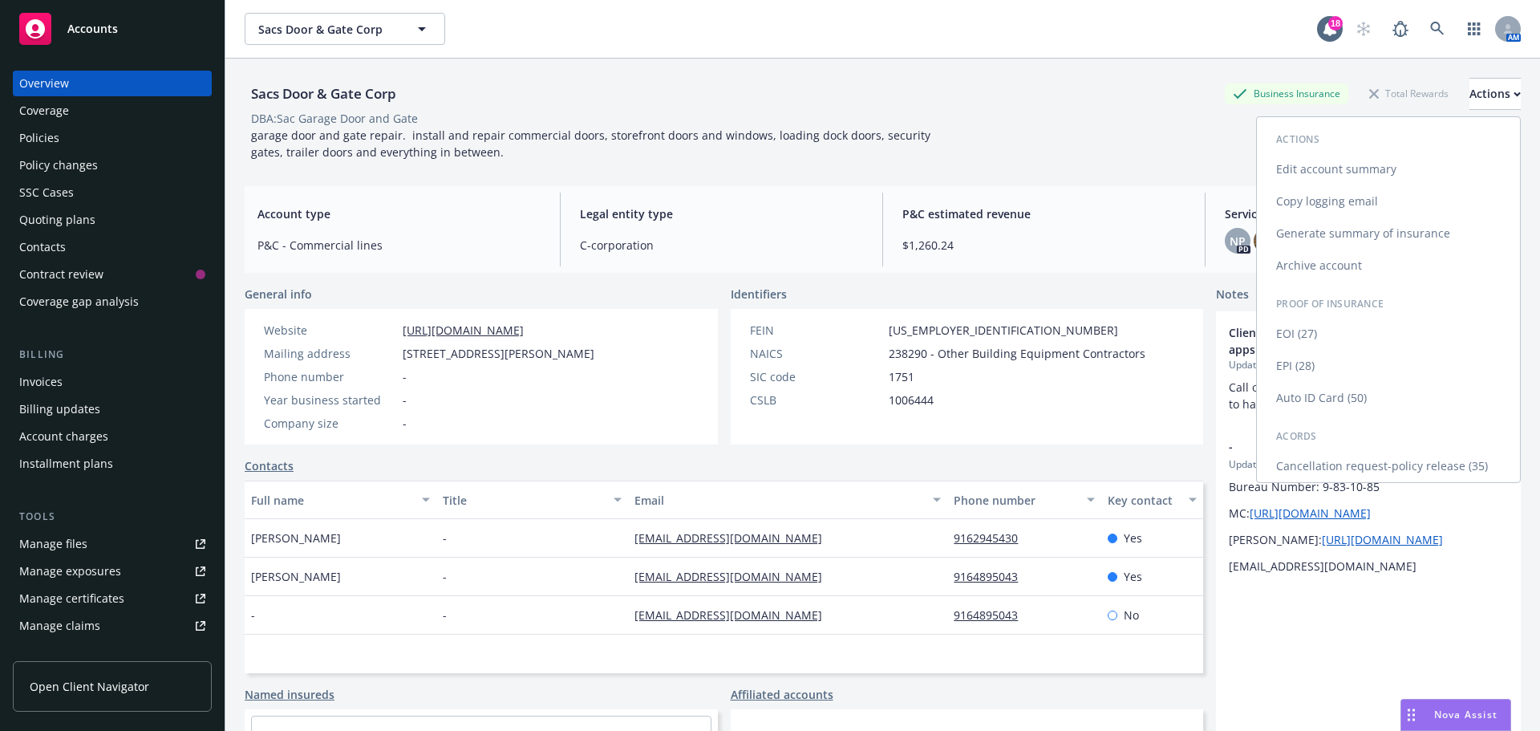
click at [1353, 205] on link "Copy logging email" at bounding box center [1388, 201] width 263 height 32
